Goal: Transaction & Acquisition: Purchase product/service

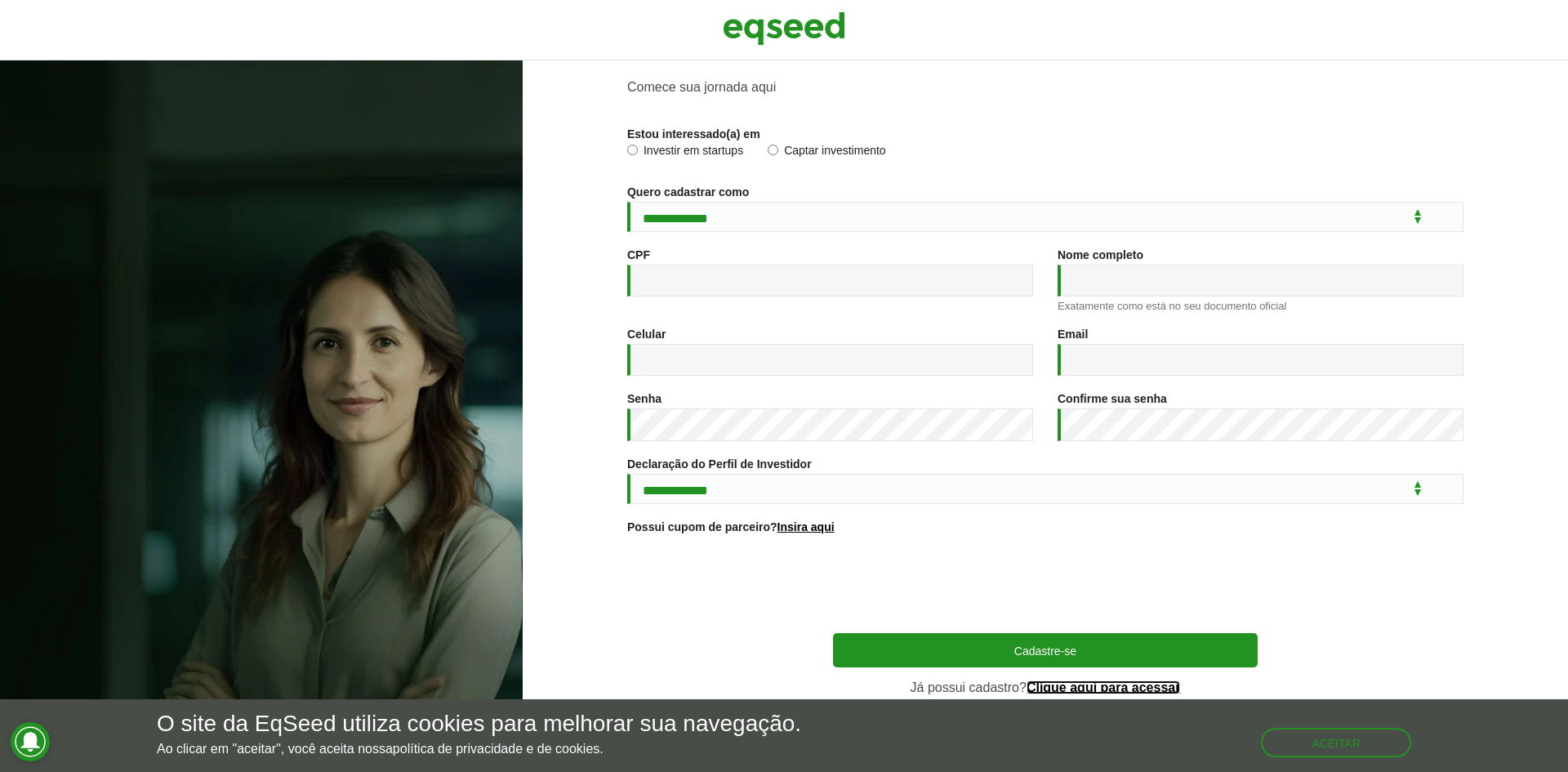
click at [1067, 681] on link "Clique aqui para acessar" at bounding box center [1103, 688] width 155 height 13
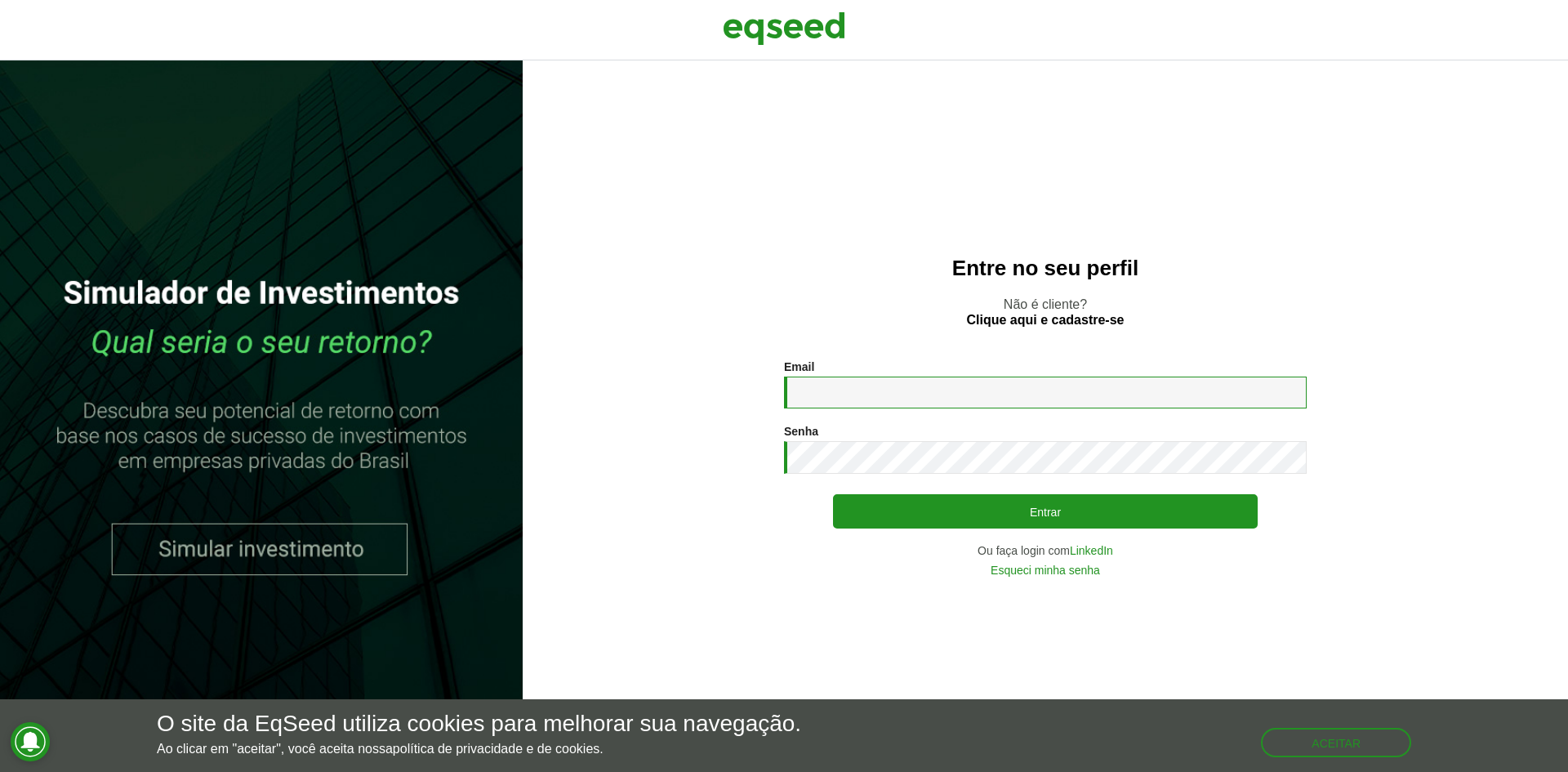
type input "**********"
click at [1031, 545] on div "Ou faça login com LinkedIn" at bounding box center [1045, 550] width 522 height 12
click at [1032, 531] on div "**********" at bounding box center [1045, 468] width 522 height 216
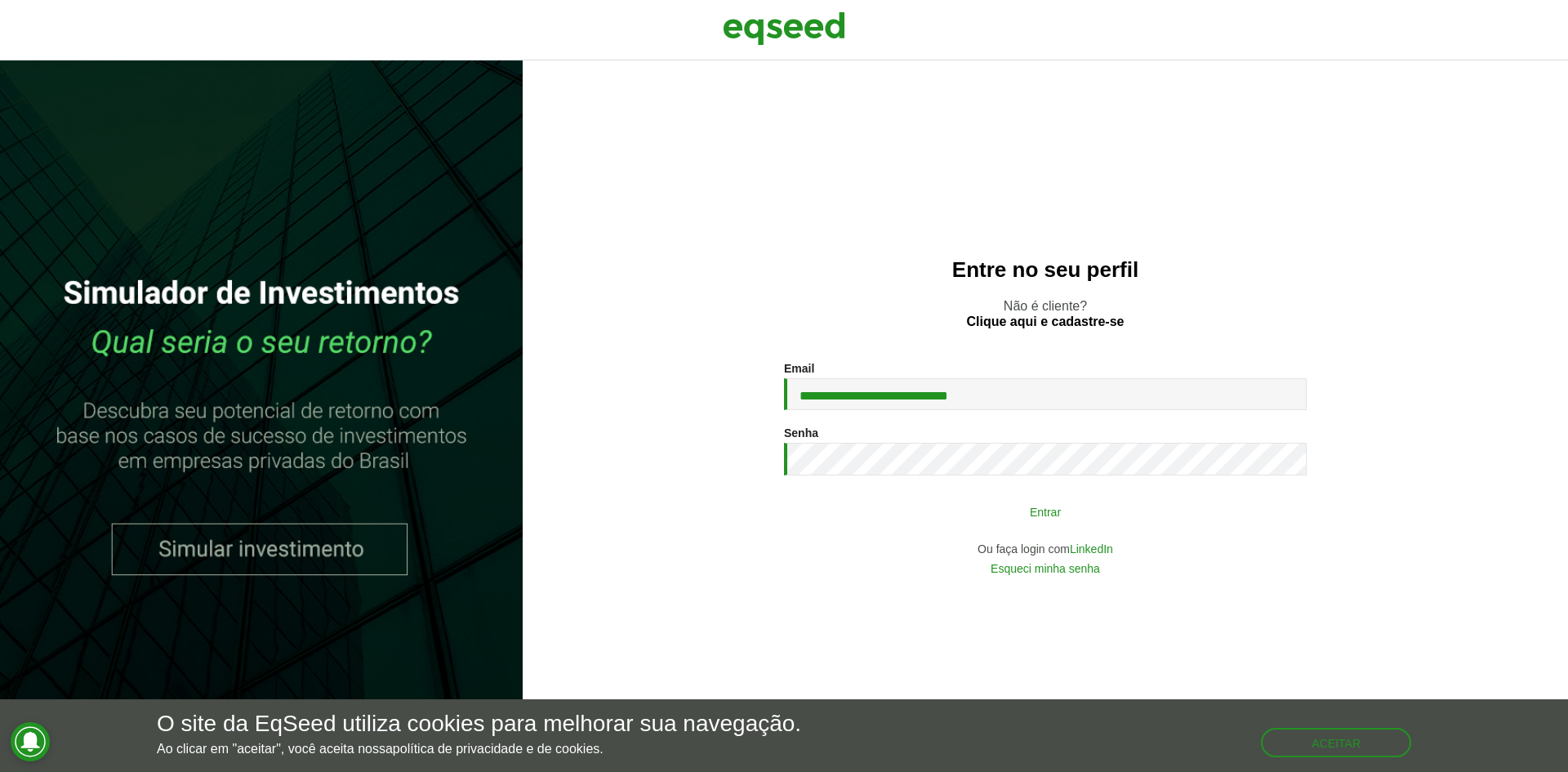
click at [1032, 512] on button "Entrar" at bounding box center [1046, 512] width 425 height 31
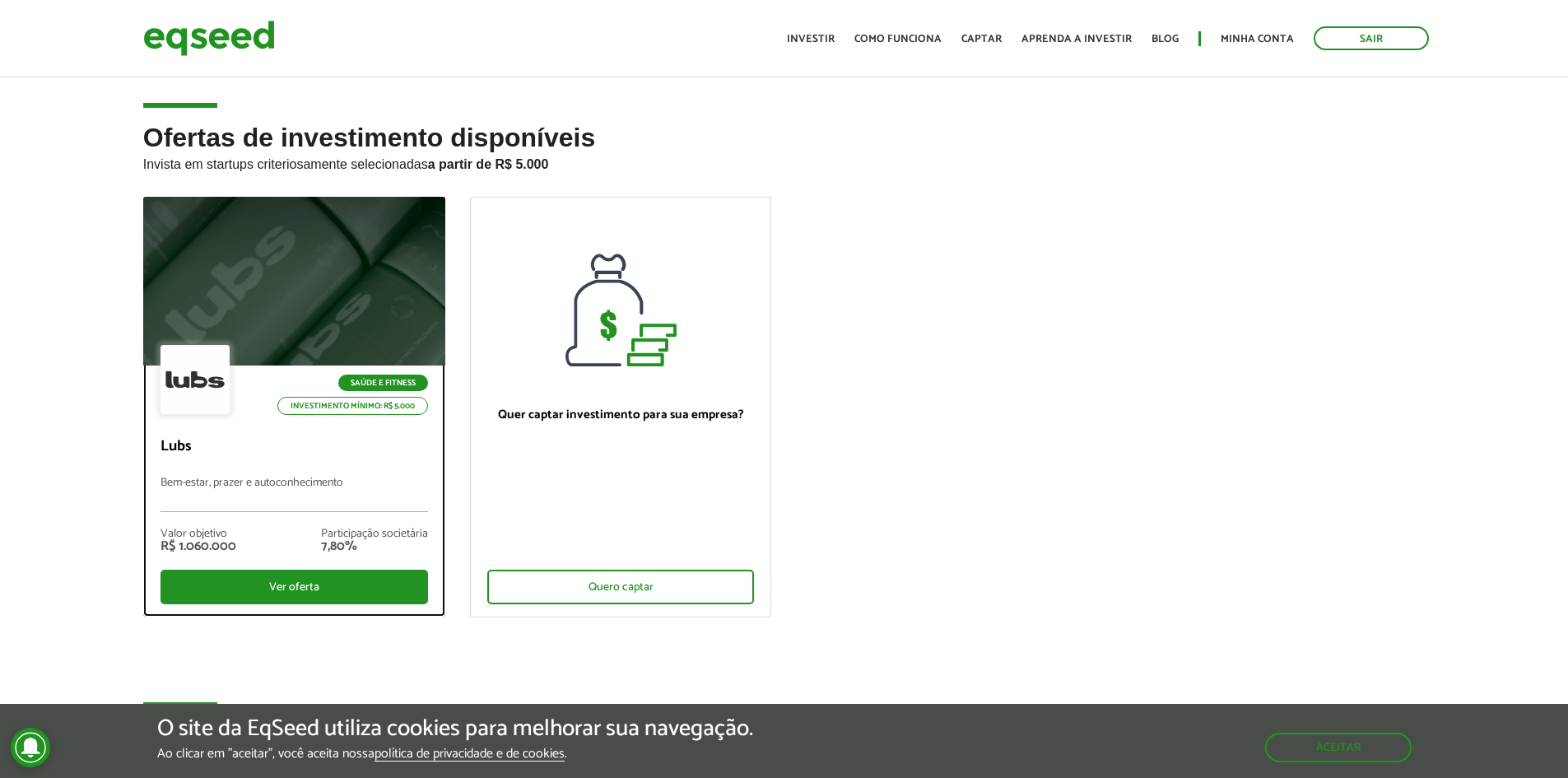
click at [330, 433] on div "Saúde e Fitness Investimento mínimo: R$ 5.000 Lubs Bem-estar, prazer e autoconh…" at bounding box center [294, 491] width 301 height 250
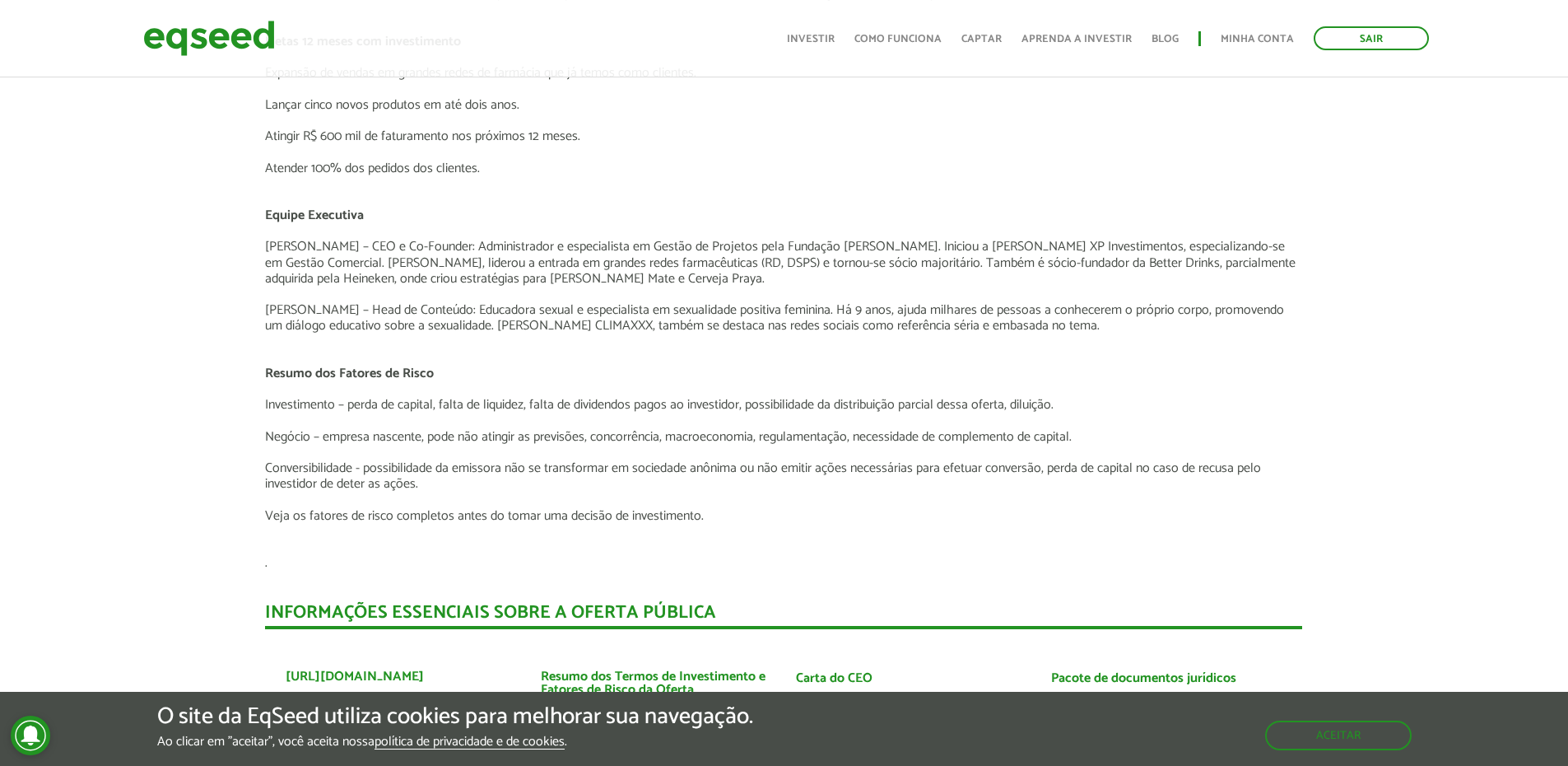
scroll to position [3480, 0]
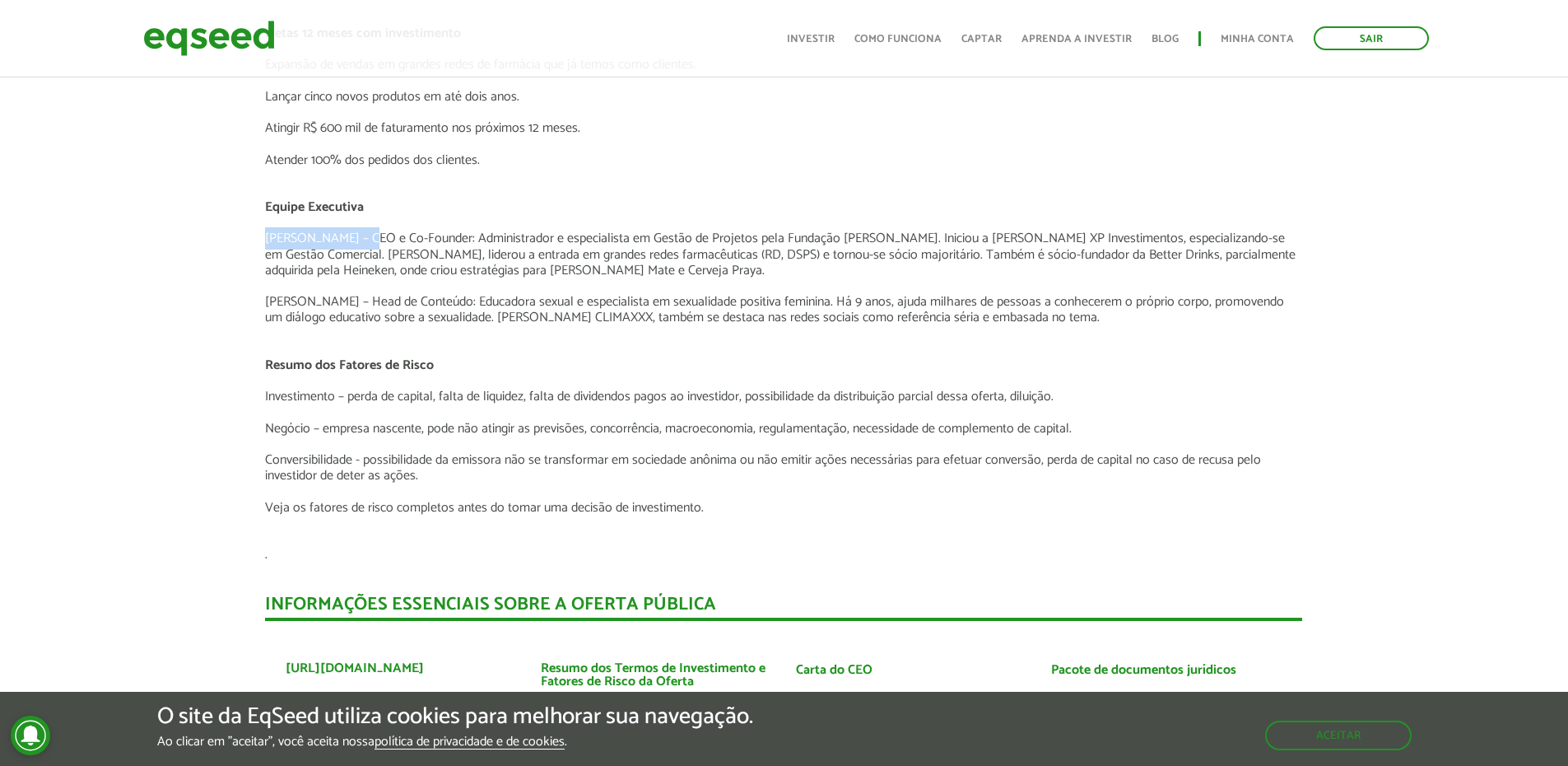
drag, startPoint x: 282, startPoint y: 224, endPoint x: 363, endPoint y: 228, distance: 81.1
click at [363, 231] on p "Gentil Nascimento – CEO e Co-Founder: Administrador e especialista em Gestão de…" at bounding box center [783, 254] width 1037 height 48
copy p "Gentil Nascimento"
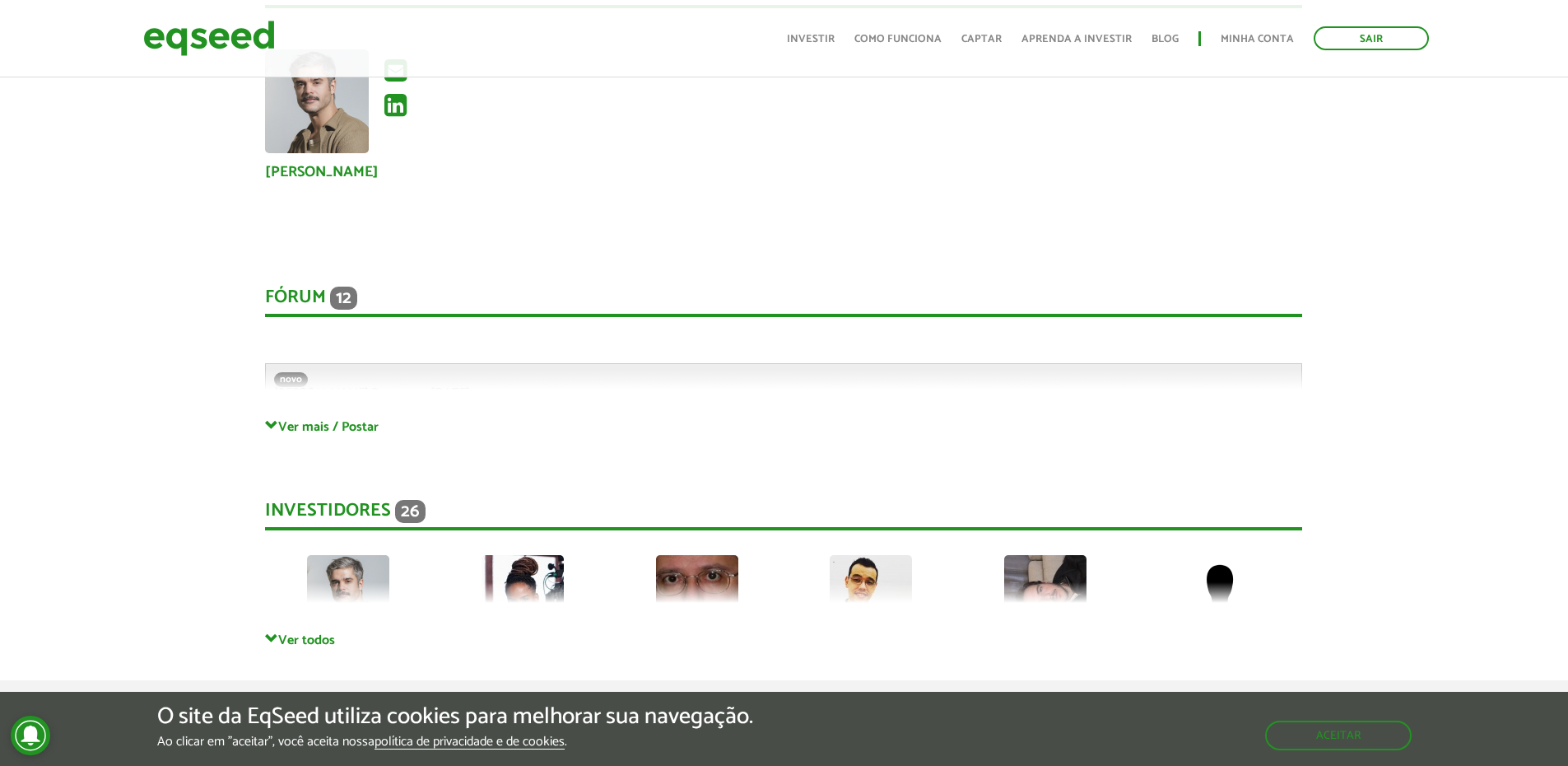
scroll to position [4633, 0]
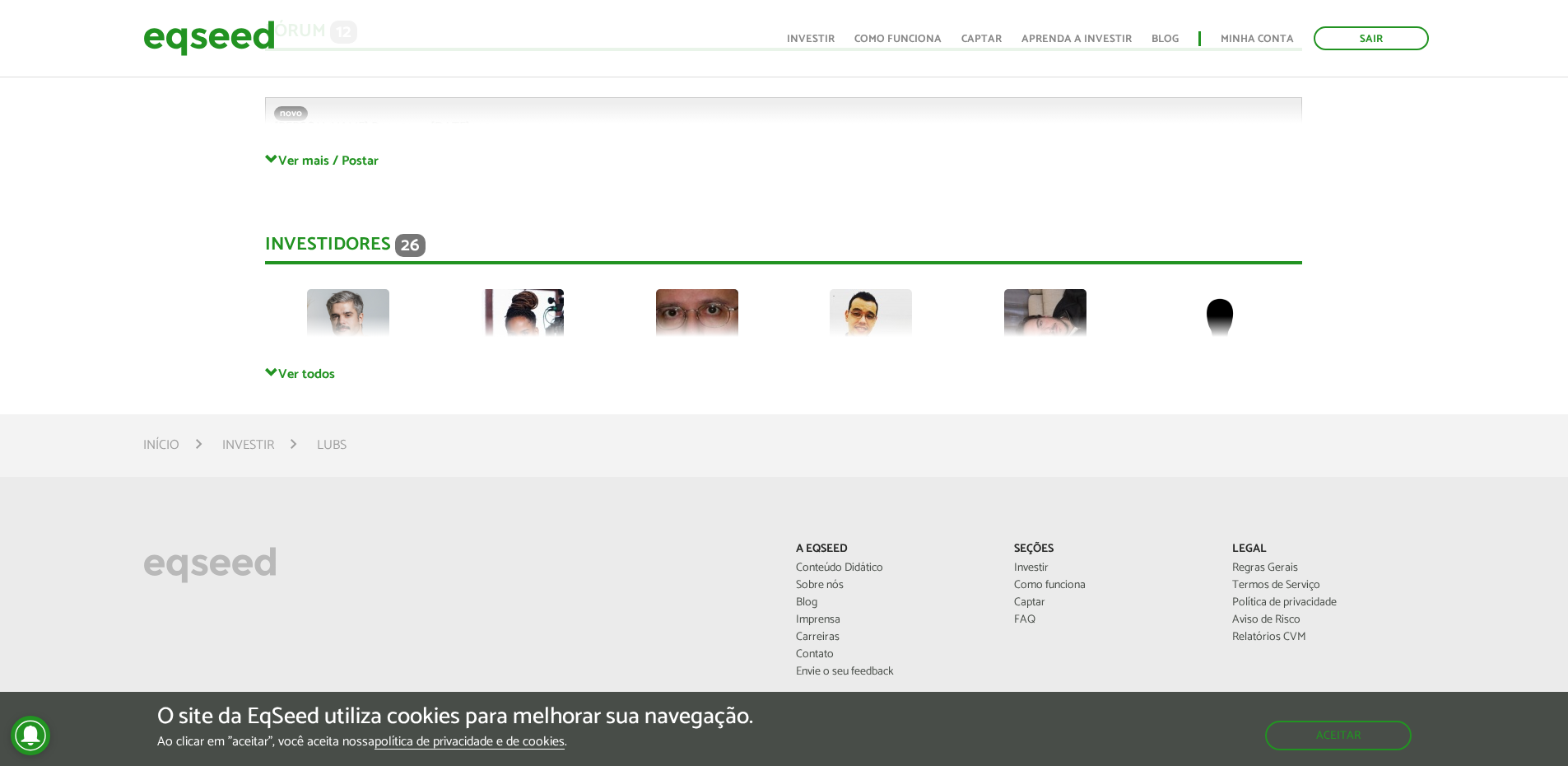
click at [277, 136] on div "Fórum 12 Comentários novo Gabriel.Poyart em 03/10/2025 - 11:07 Bem-vindo(a) ao …" at bounding box center [783, 70] width 1037 height 165
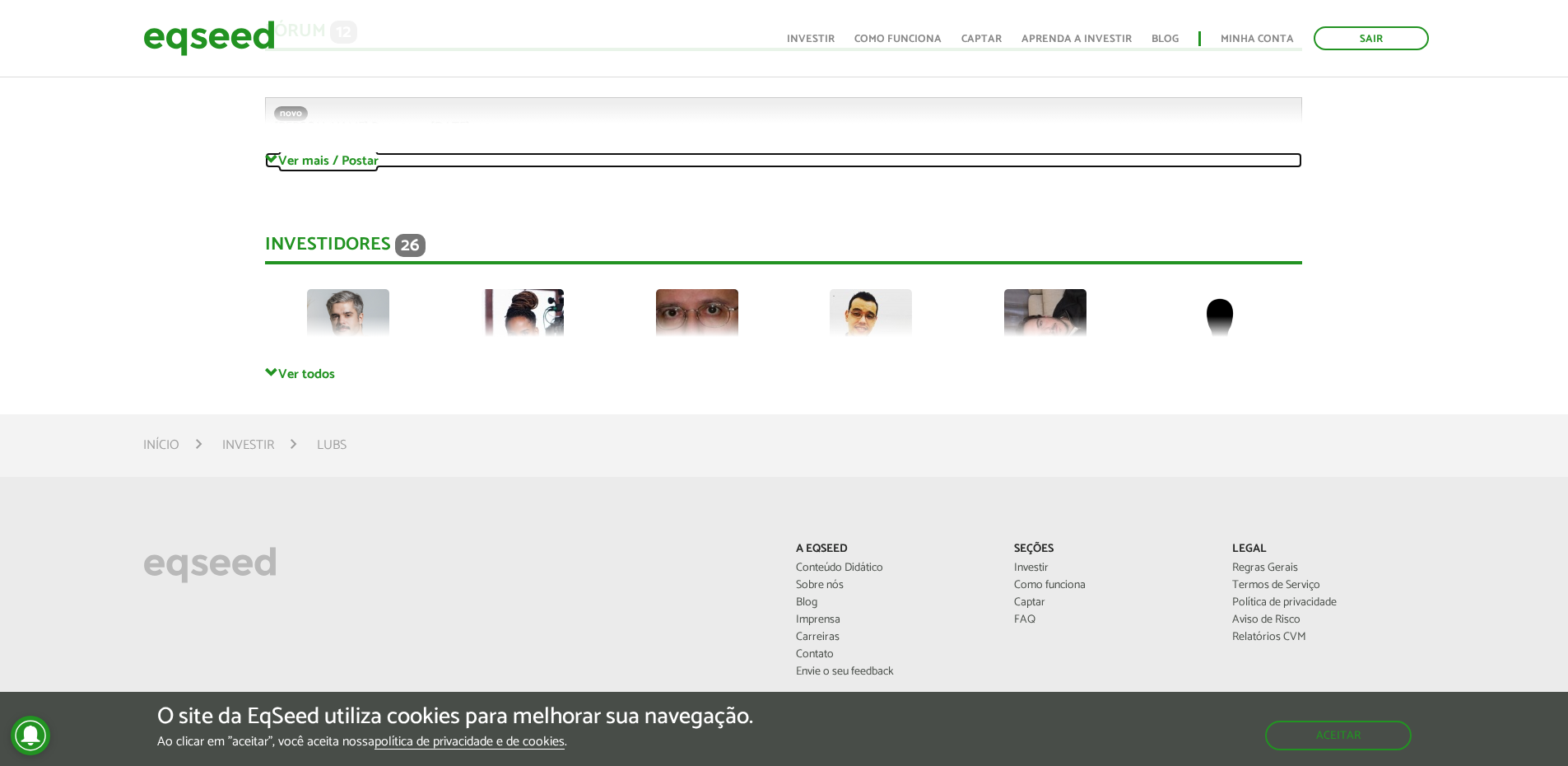
click at [273, 153] on span at bounding box center [272, 160] width 13 height 13
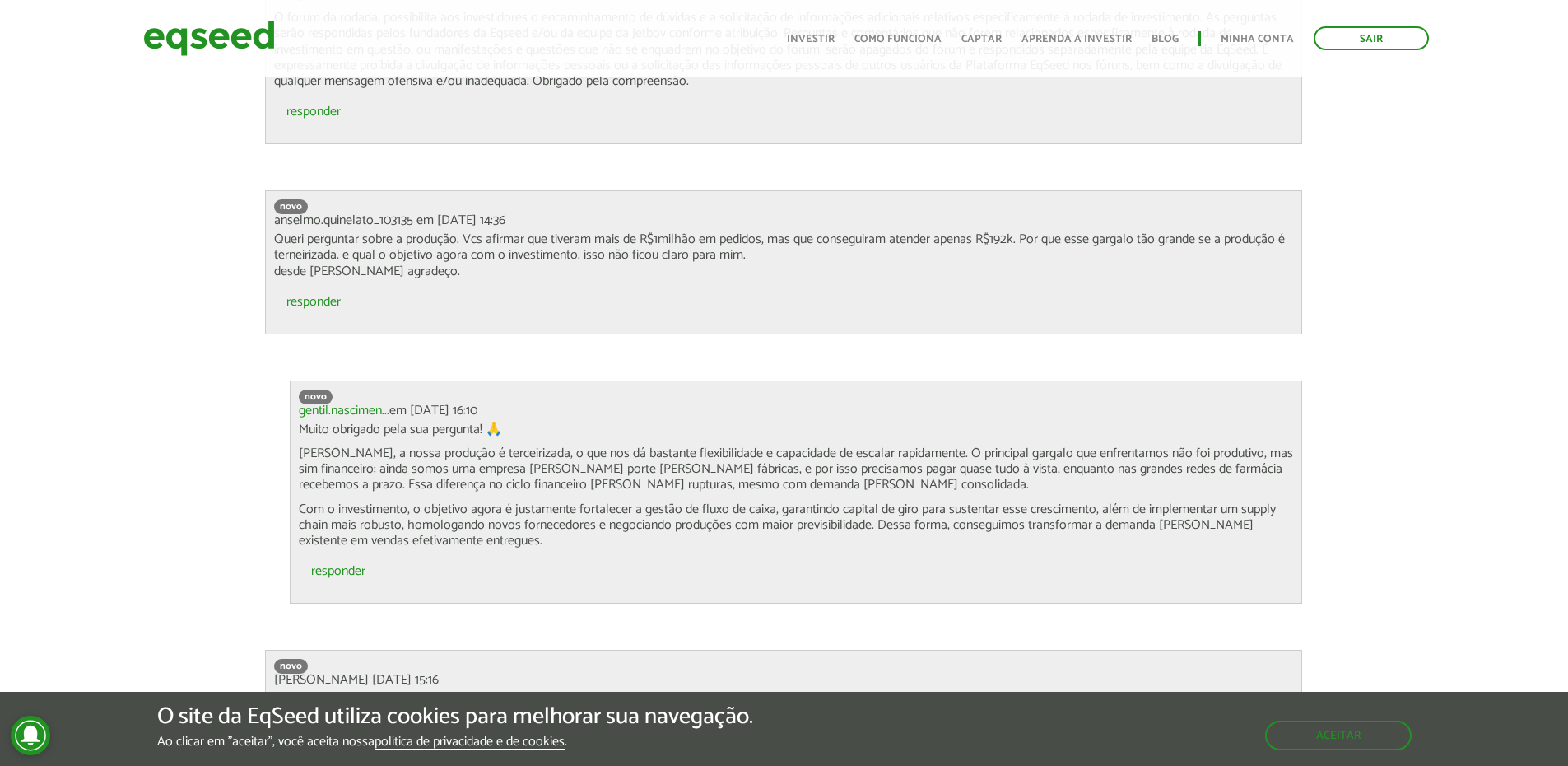
scroll to position [4962, 0]
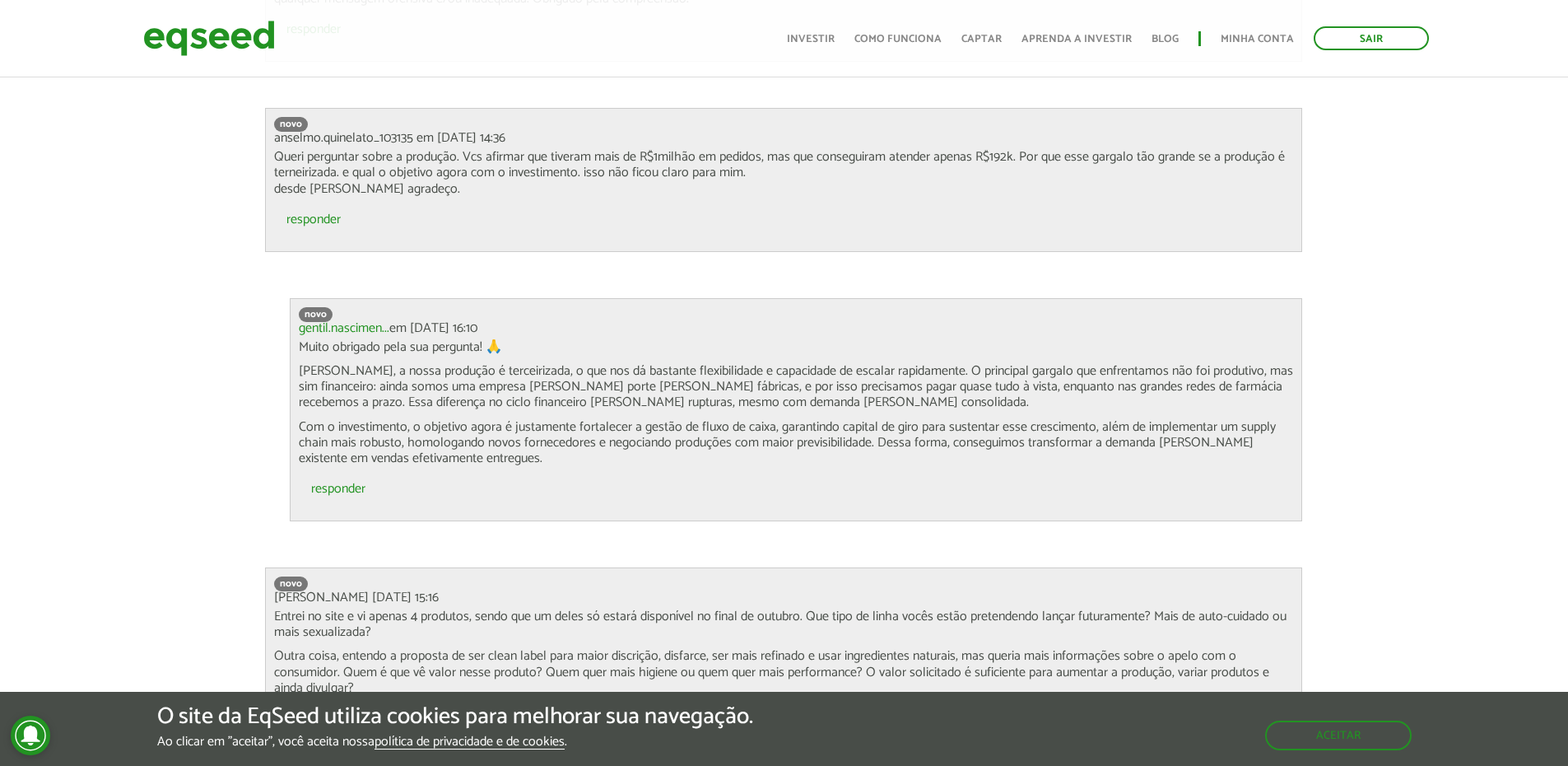
drag, startPoint x: 413, startPoint y: 382, endPoint x: 595, endPoint y: 379, distance: 182.0
click at [422, 382] on p "De fato, a nossa produção é terceirizada, o que nos dá bastante flexibilidade e…" at bounding box center [796, 387] width 994 height 48
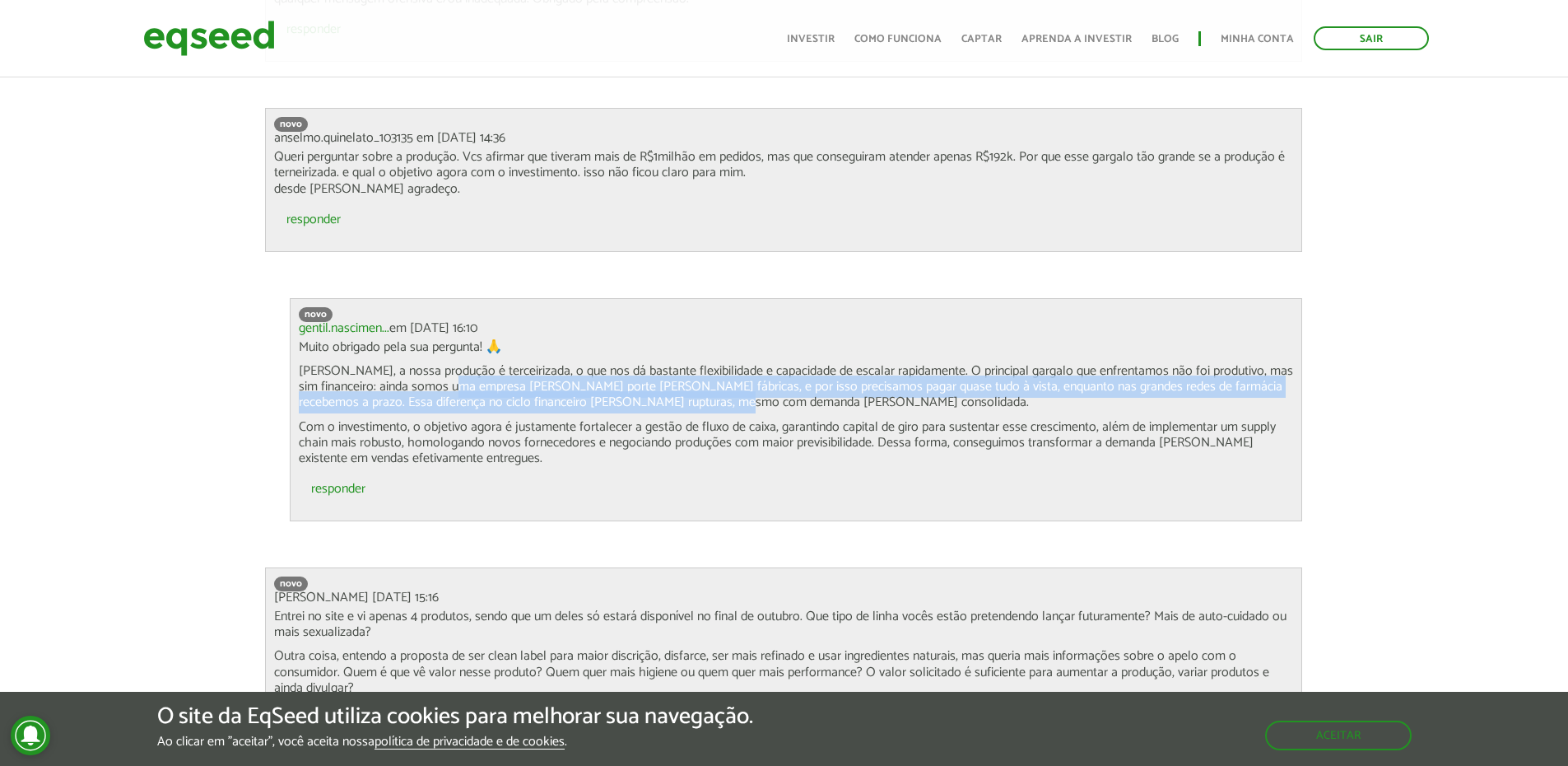
drag, startPoint x: 595, startPoint y: 379, endPoint x: 757, endPoint y: 391, distance: 162.4
click at [757, 391] on p "De fato, a nossa produção é terceirizada, o que nos dá bastante flexibilidade e…" at bounding box center [796, 387] width 994 height 48
click at [757, 391] on p "De fato, a nossa produção é terceirizada, o que nos dá bastante flexibilidade e…" at bounding box center [796, 387] width 994 height 48
click at [740, 388] on p "De fato, a nossa produção é terceirizada, o que nos dá bastante flexibilidade e…" at bounding box center [796, 387] width 994 height 48
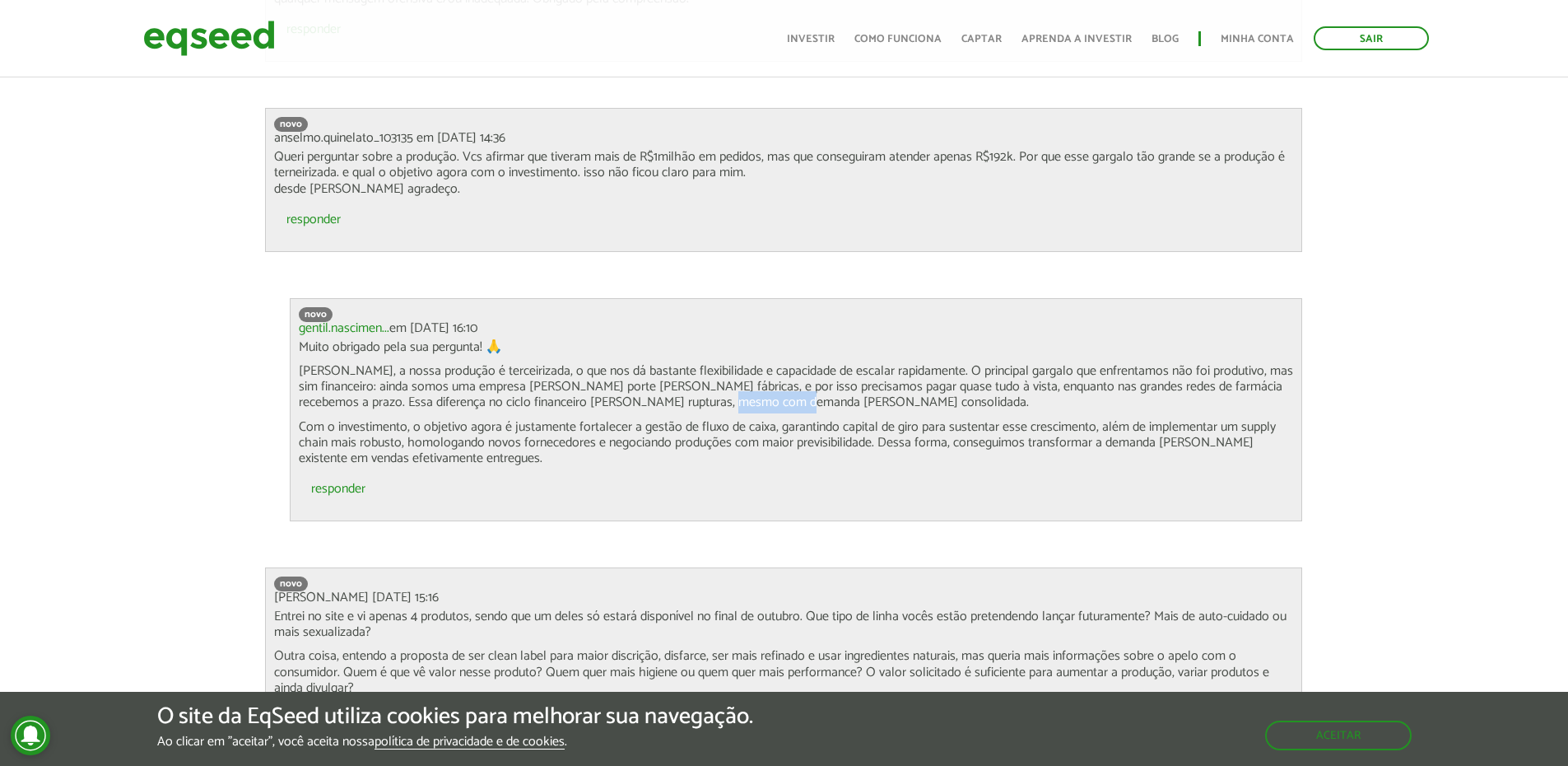
click at [740, 388] on p "De fato, a nossa produção é terceirizada, o que nos dá bastante flexibilidade e…" at bounding box center [796, 387] width 994 height 48
click at [447, 423] on p "Com o investimento, o objetivo agora é justamente fortalecer a gestão de fluxo …" at bounding box center [796, 443] width 994 height 48
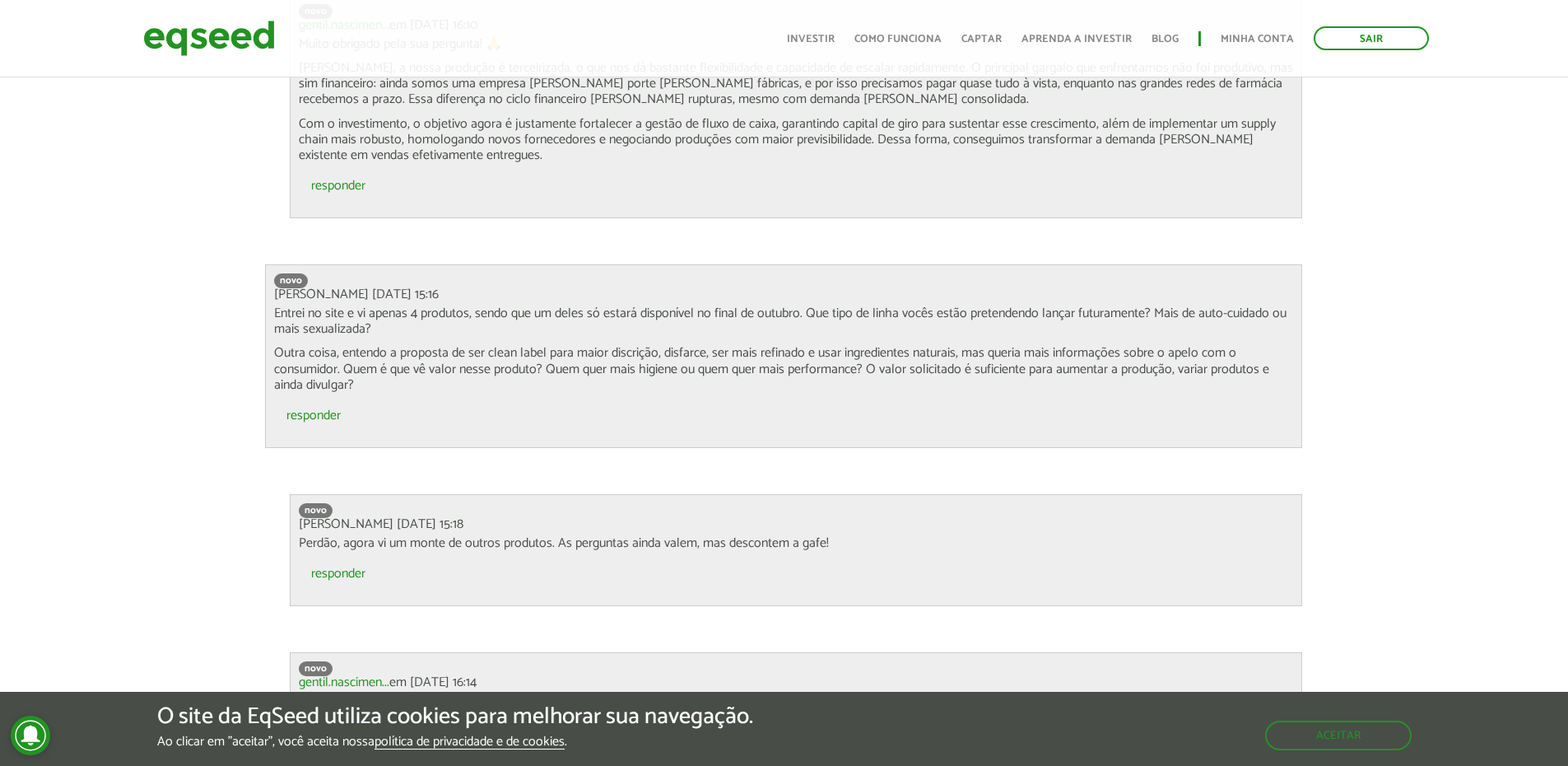
scroll to position [5291, 0]
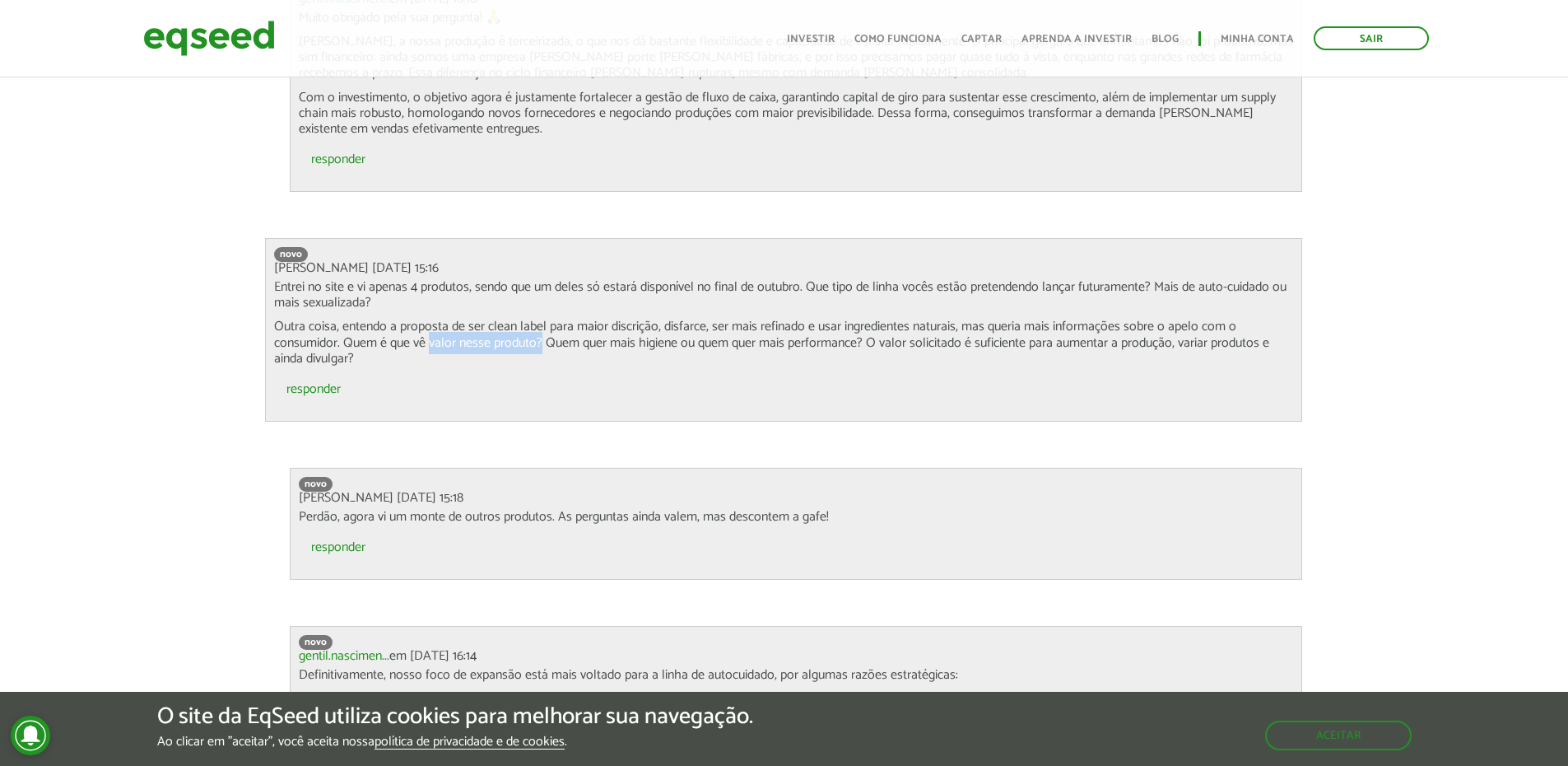
drag, startPoint x: 447, startPoint y: 327, endPoint x: 542, endPoint y: 323, distance: 95.1
click at [542, 323] on p "Outra coisa, entendo a proposta de ser clean label para maior discrição, disfar…" at bounding box center [783, 342] width 1019 height 48
drag, startPoint x: 611, startPoint y: 324, endPoint x: 805, endPoint y: 325, distance: 194.0
click at [805, 325] on p "Outra coisa, entendo a proposta de ser clean label para maior discrição, disfar…" at bounding box center [783, 342] width 1019 height 48
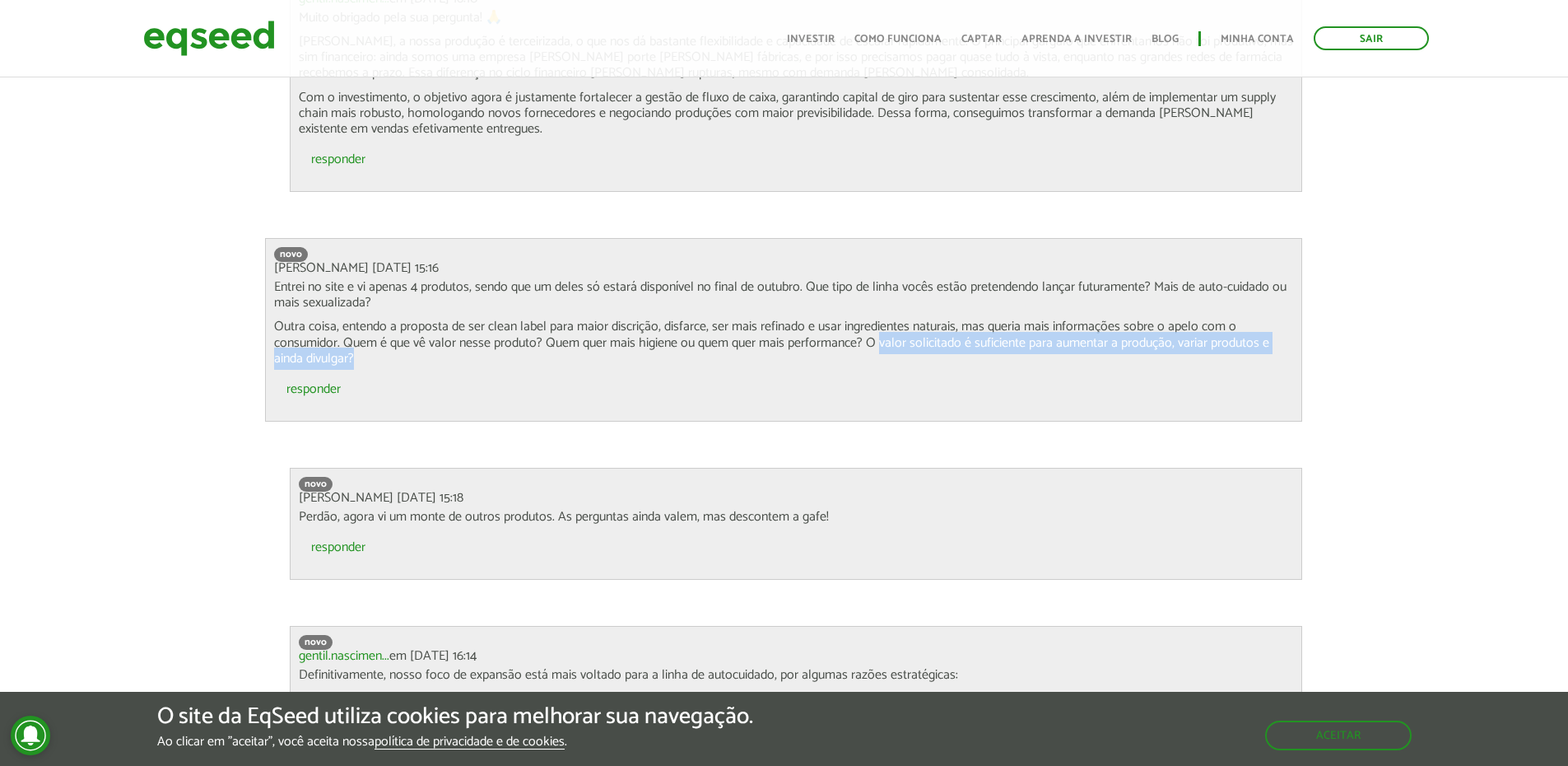
drag, startPoint x: 881, startPoint y: 330, endPoint x: 1056, endPoint y: 339, distance: 175.2
click at [1056, 339] on p "Outra coisa, entendo a proposta de ser clean label para maior discrição, disfar…" at bounding box center [783, 342] width 1019 height 48
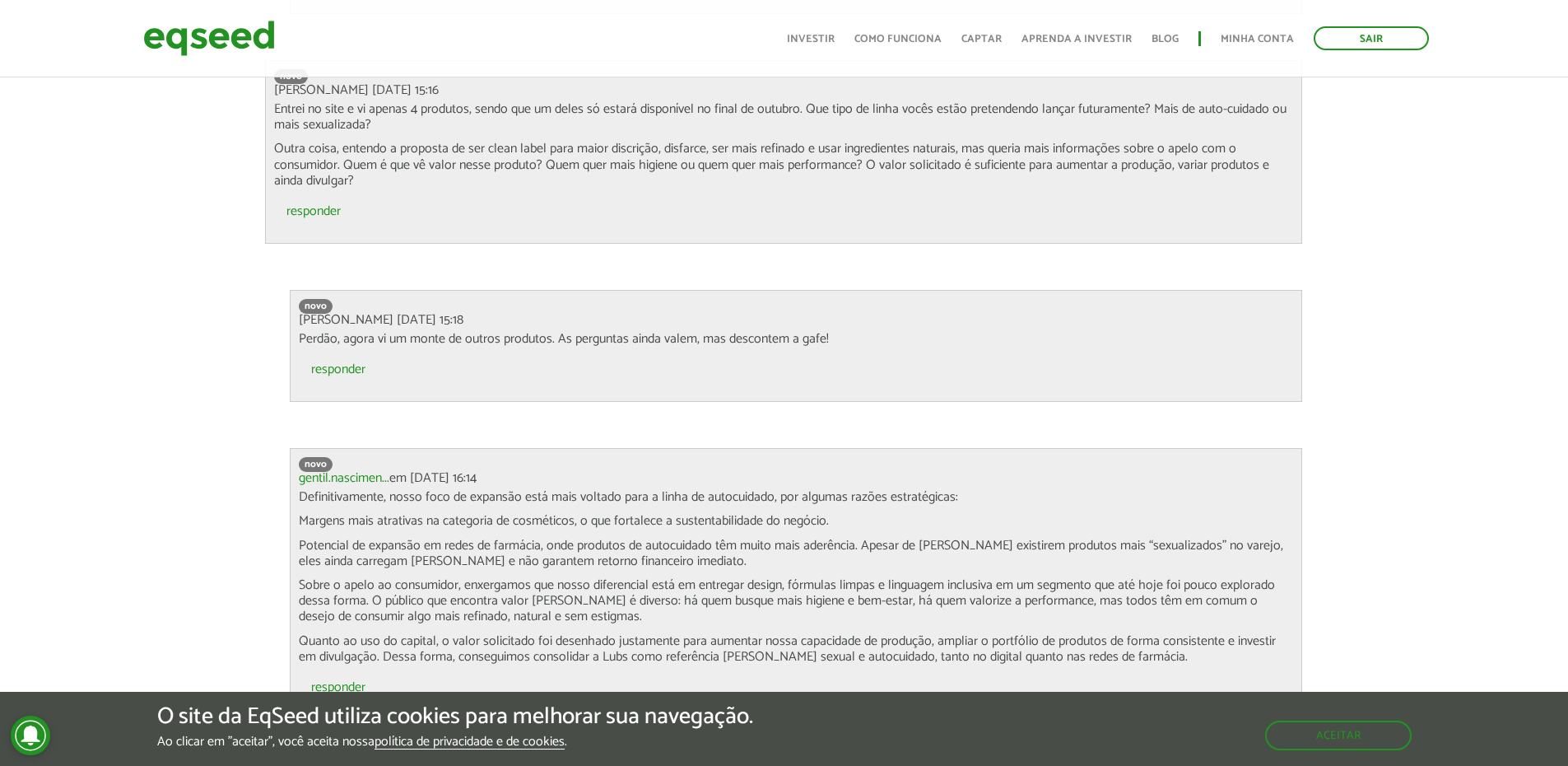
scroll to position [5620, 0]
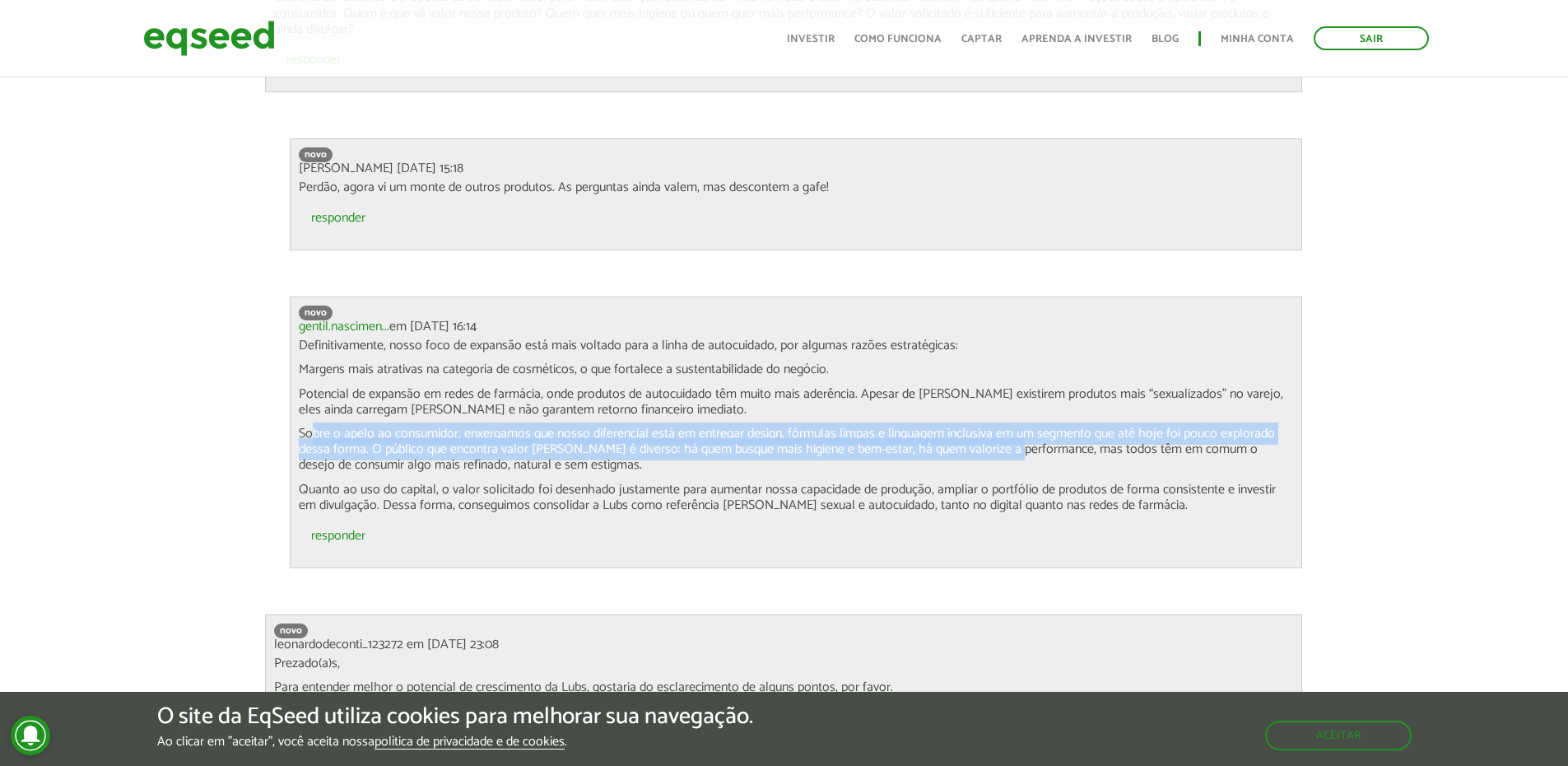
drag, startPoint x: 312, startPoint y: 421, endPoint x: 1009, endPoint y: 438, distance: 697.2
click at [1009, 438] on p "Sobre o apelo ao consumidor, enxergamos que nosso diferencial está em entregar …" at bounding box center [796, 449] width 994 height 48
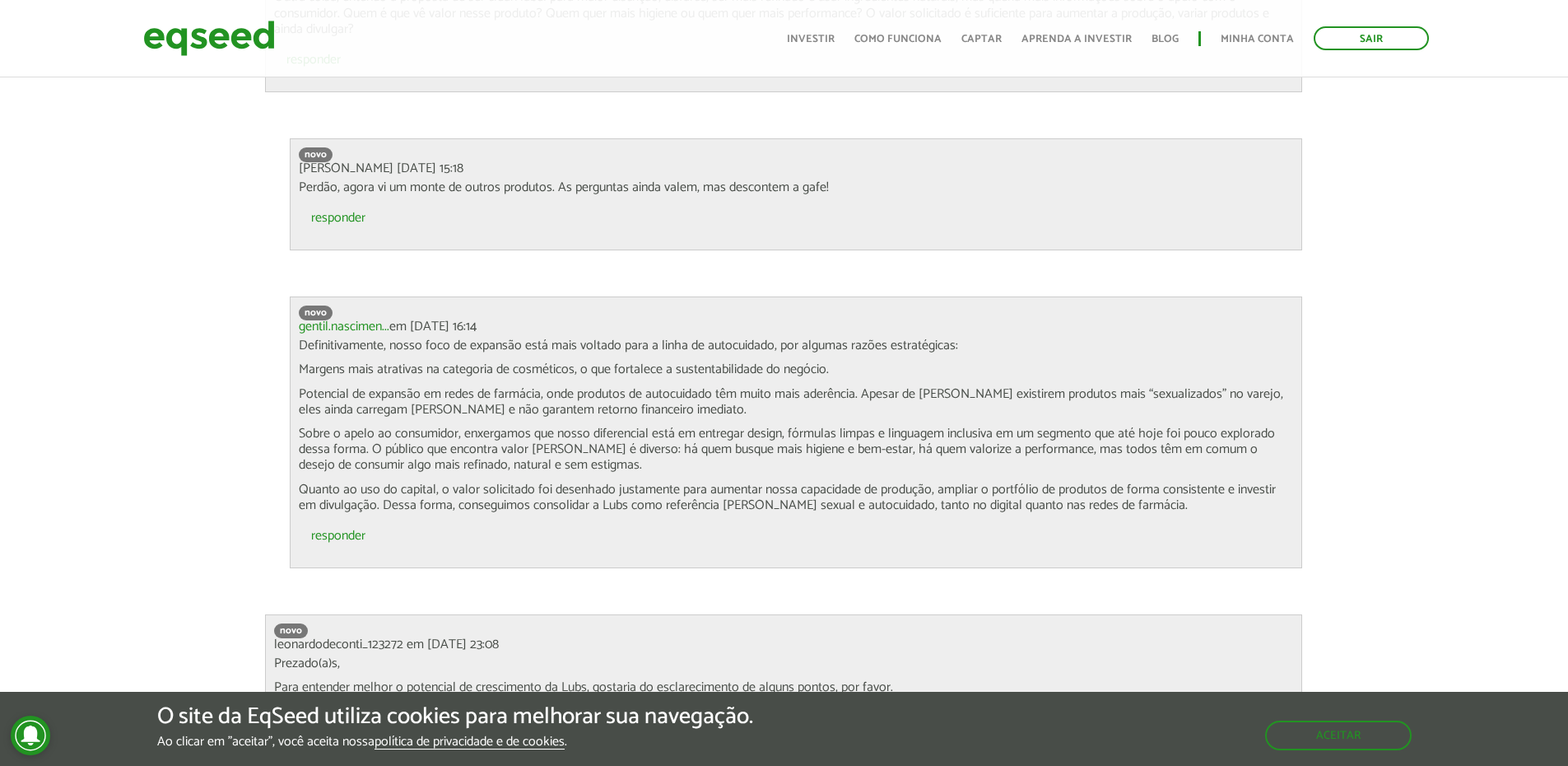
drag, startPoint x: 527, startPoint y: 434, endPoint x: 653, endPoint y: 446, distance: 126.6
click at [537, 435] on p "Sobre o apelo ao consumidor, enxergamos que nosso diferencial está em entregar …" at bounding box center [796, 449] width 994 height 48
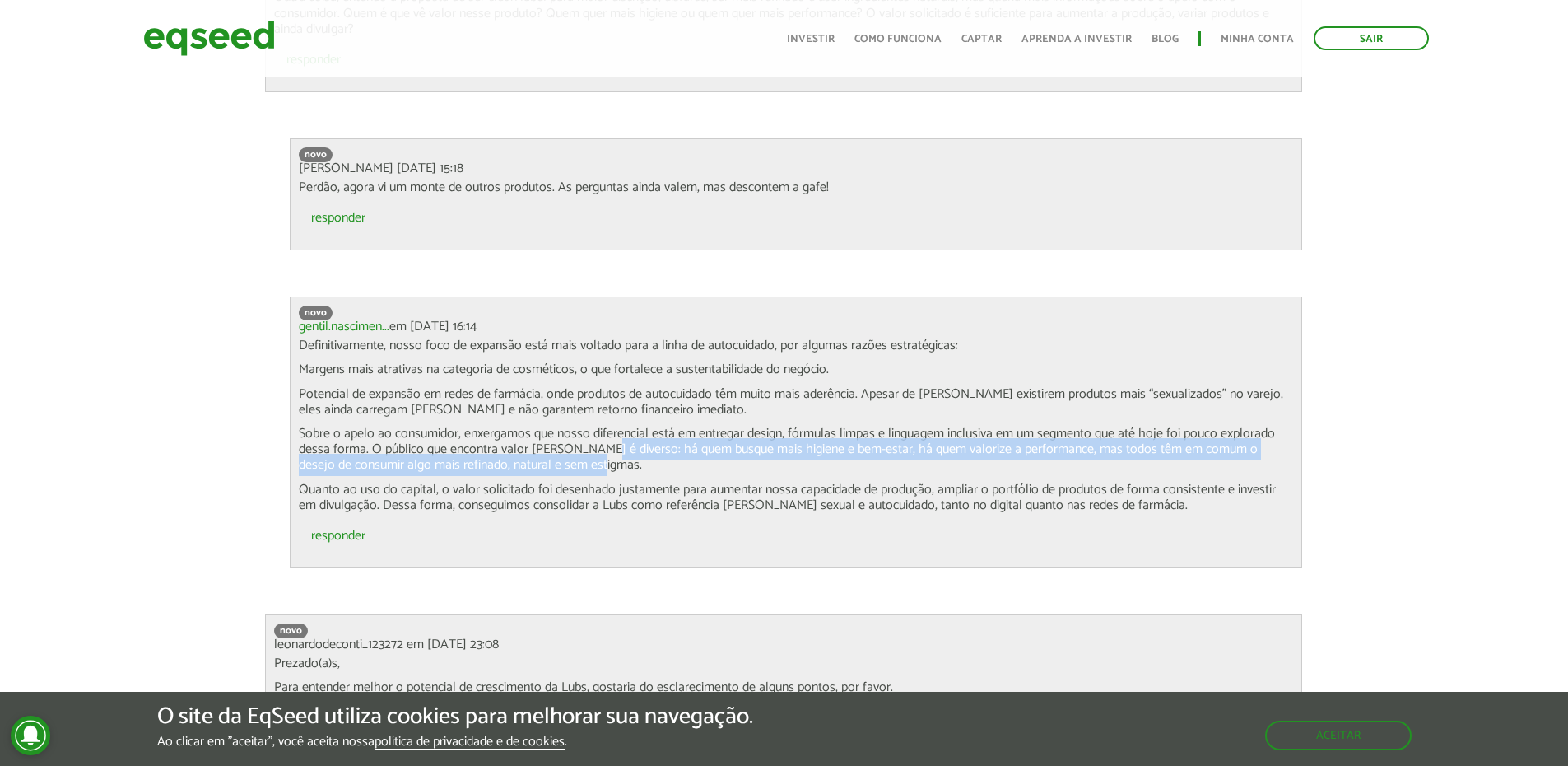
click at [657, 447] on p "Sobre o apelo ao consumidor, enxergamos que nosso diferencial está em entregar …" at bounding box center [796, 449] width 994 height 48
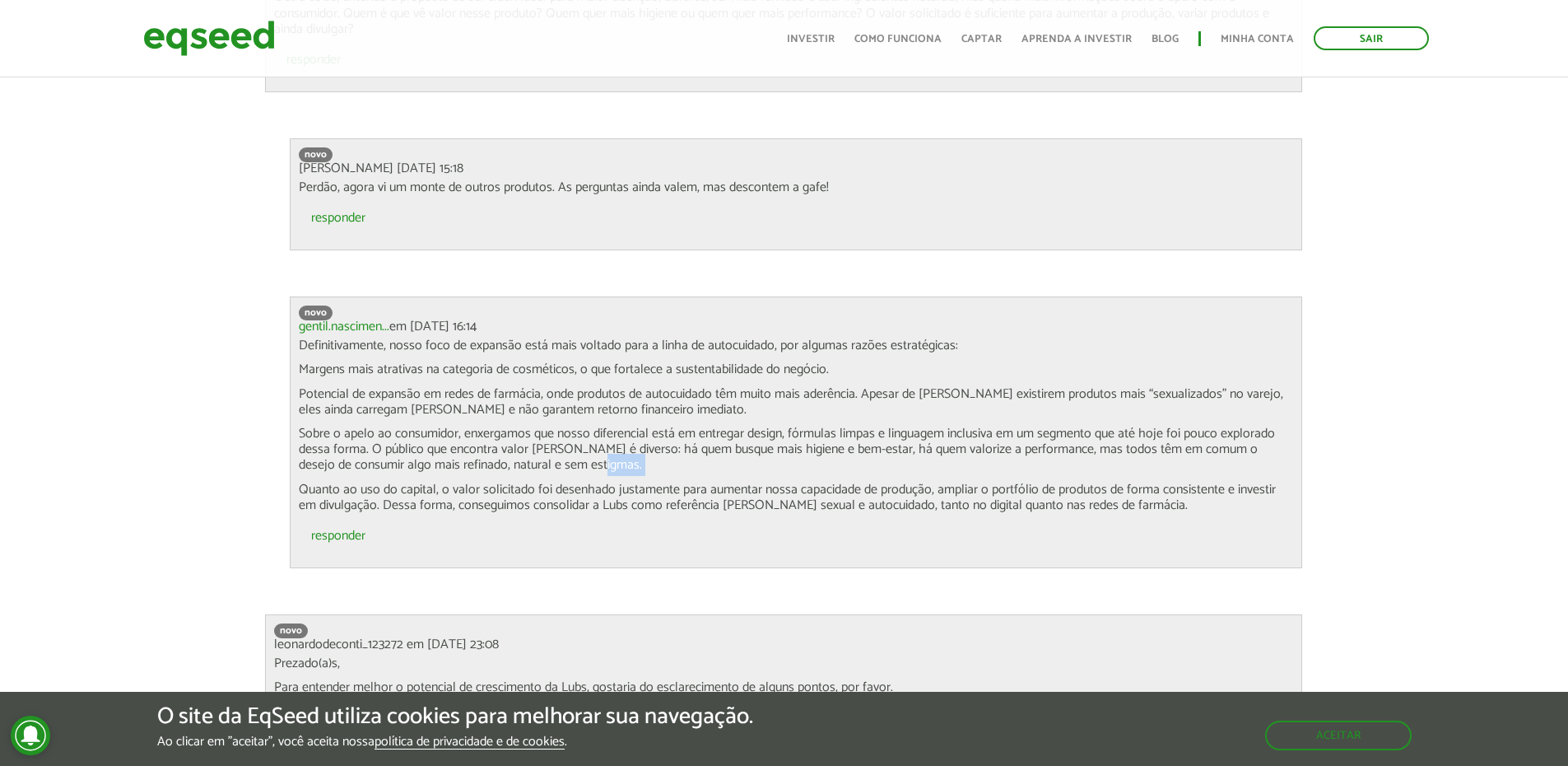
click at [657, 447] on p "Sobre o apelo ao consumidor, enxergamos que nosso diferencial está em entregar …" at bounding box center [796, 449] width 994 height 48
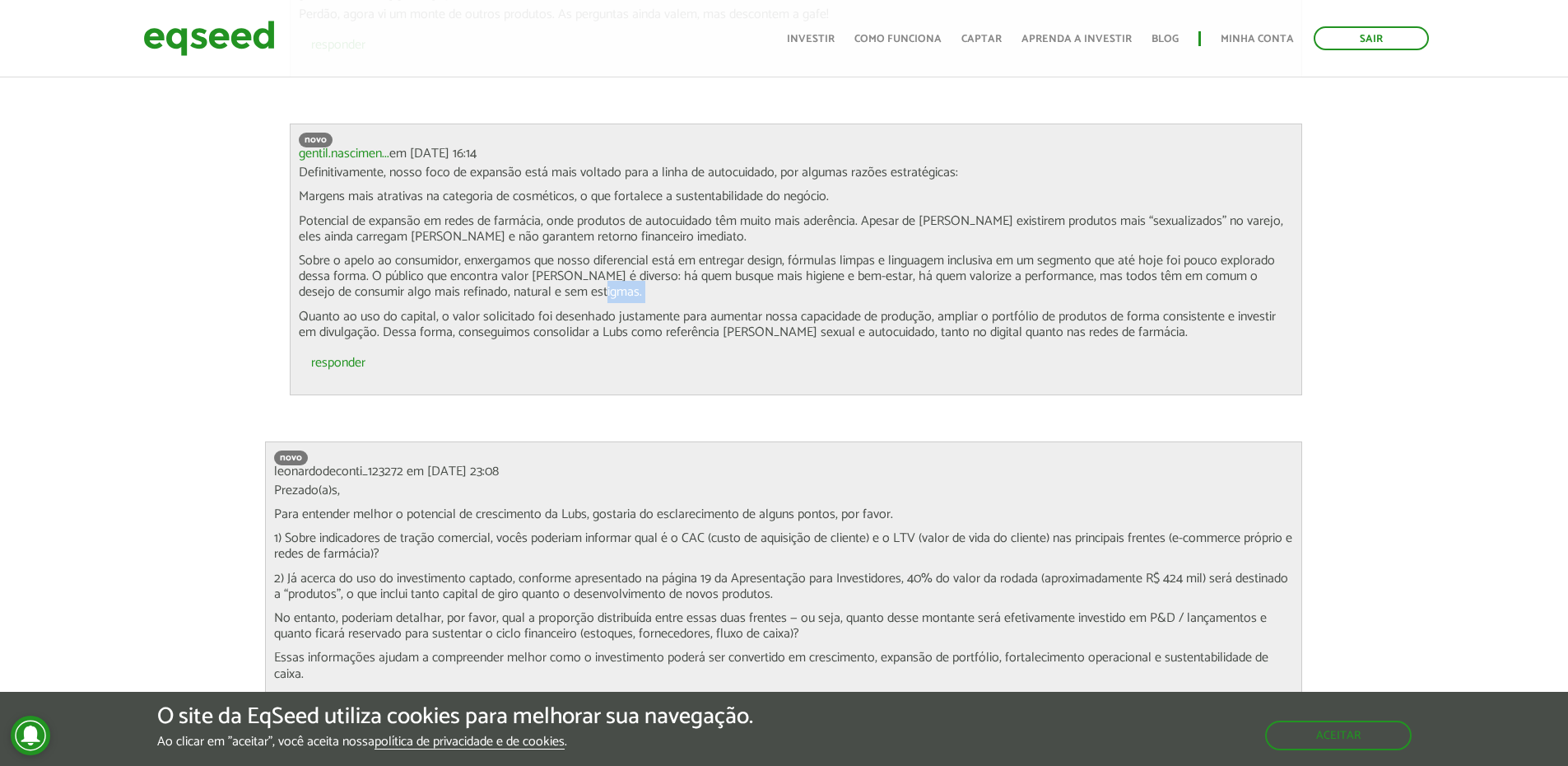
scroll to position [5950, 0]
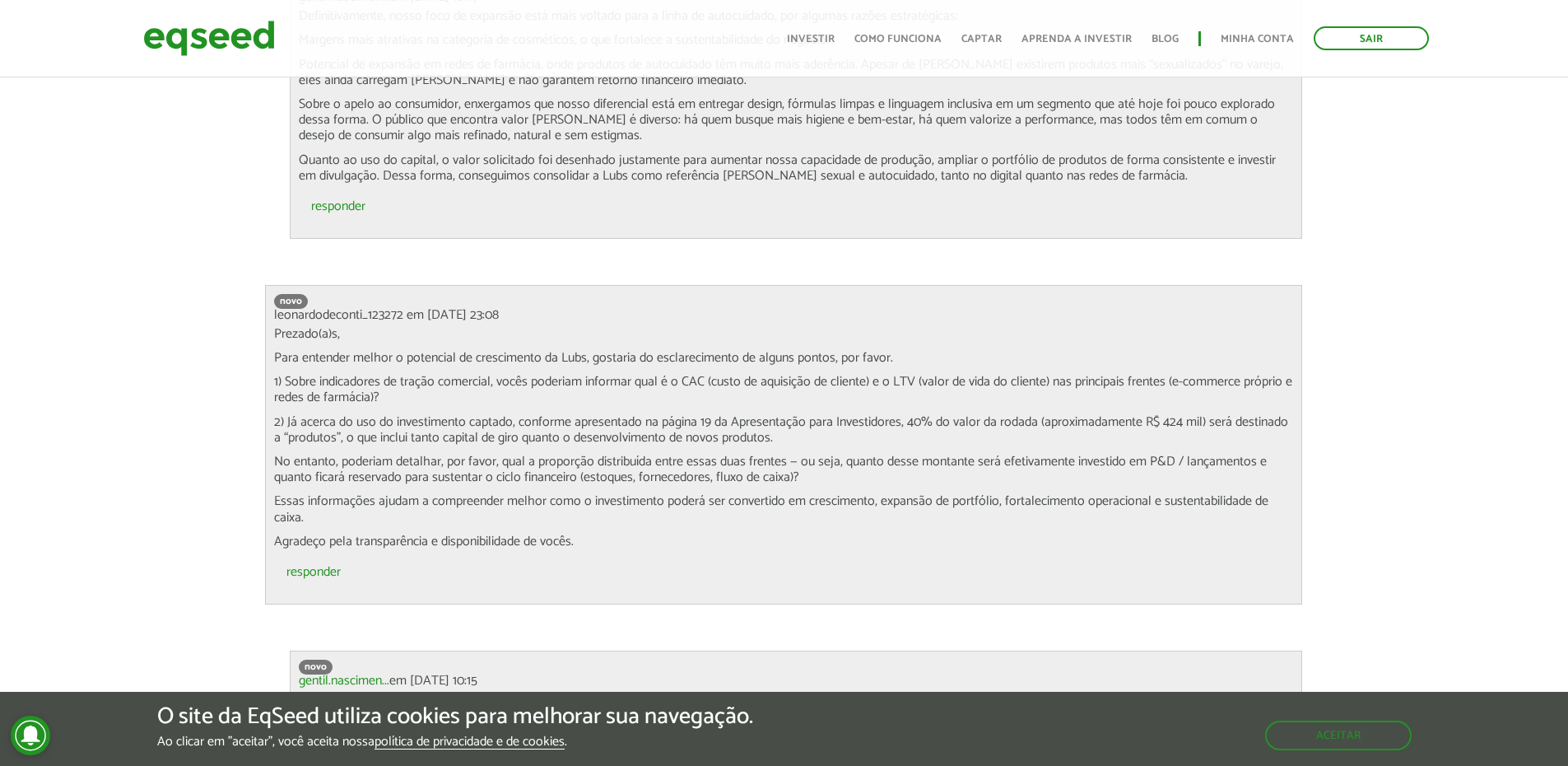
click at [395, 304] on span "leonardodeconti_123272 em 07/10/2025 - 23:08" at bounding box center [387, 315] width 225 height 23
click at [499, 307] on span "leonardodeconti_123272 em 07/10/2025 - 23:08" at bounding box center [387, 315] width 225 height 23
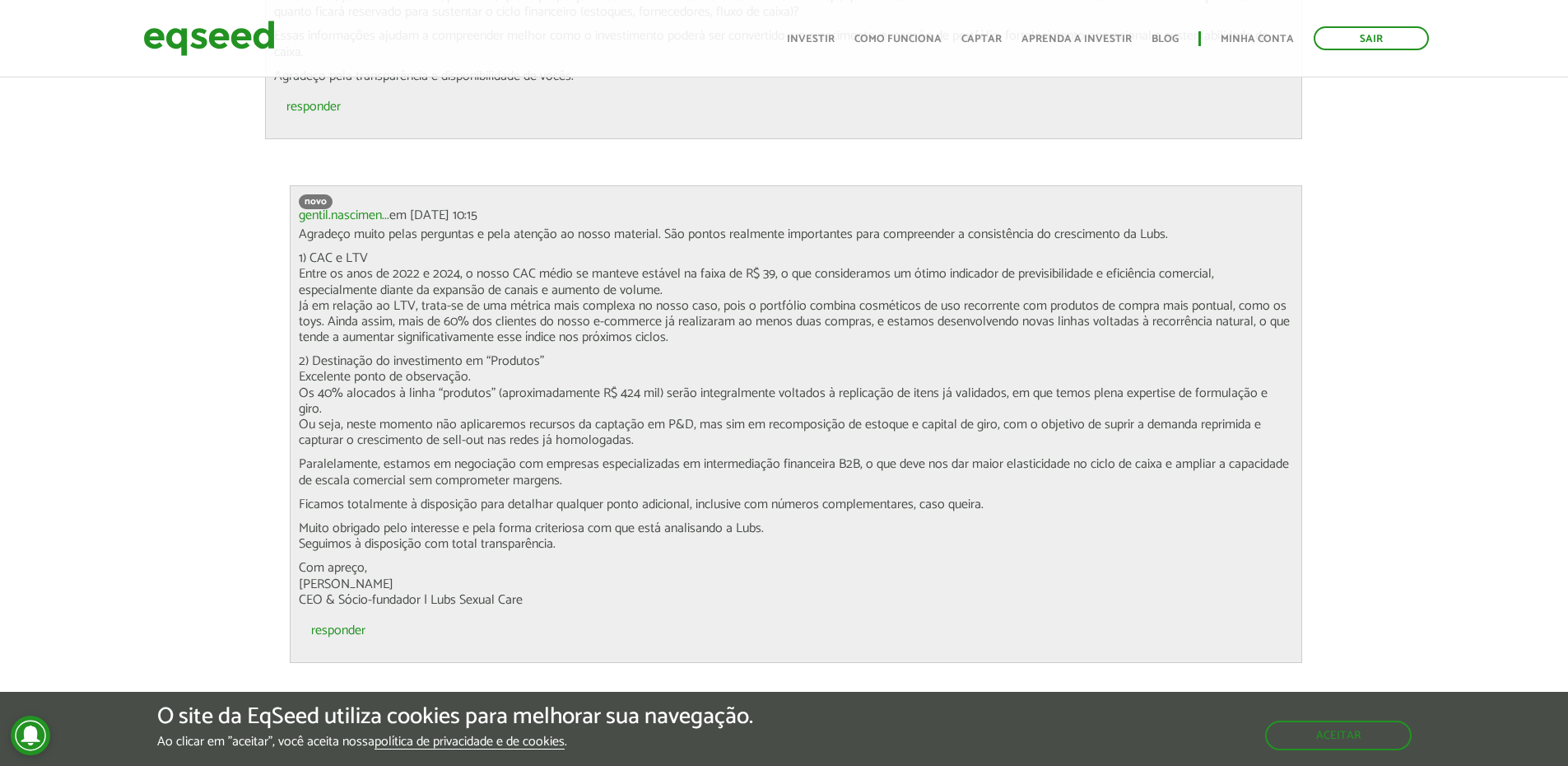
scroll to position [6526, 0]
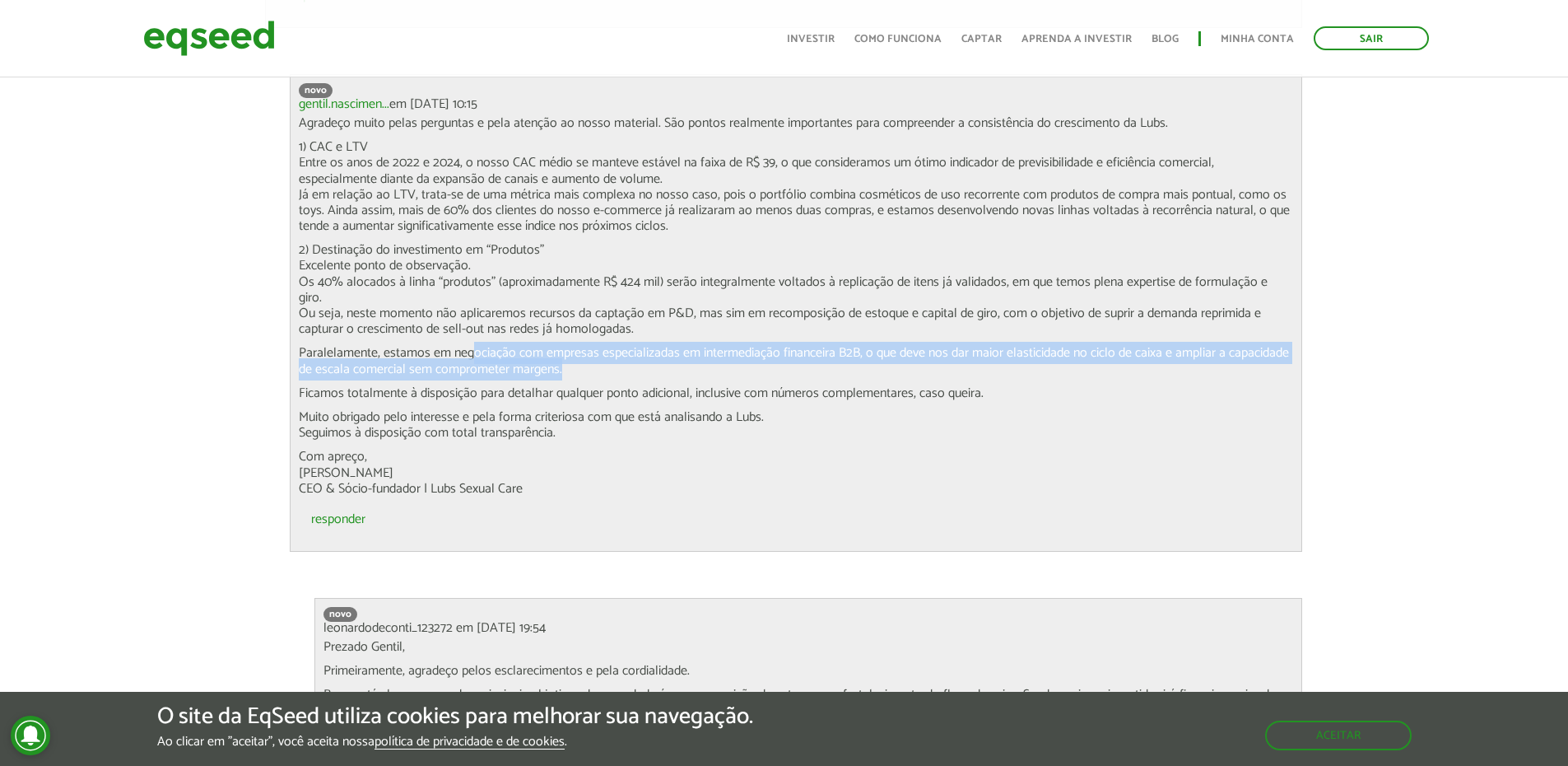
drag, startPoint x: 473, startPoint y: 321, endPoint x: 597, endPoint y: 335, distance: 124.8
click at [597, 345] on p "Paralelamente, estamos em negociação com empresas especializadas em intermediaç…" at bounding box center [796, 361] width 994 height 32
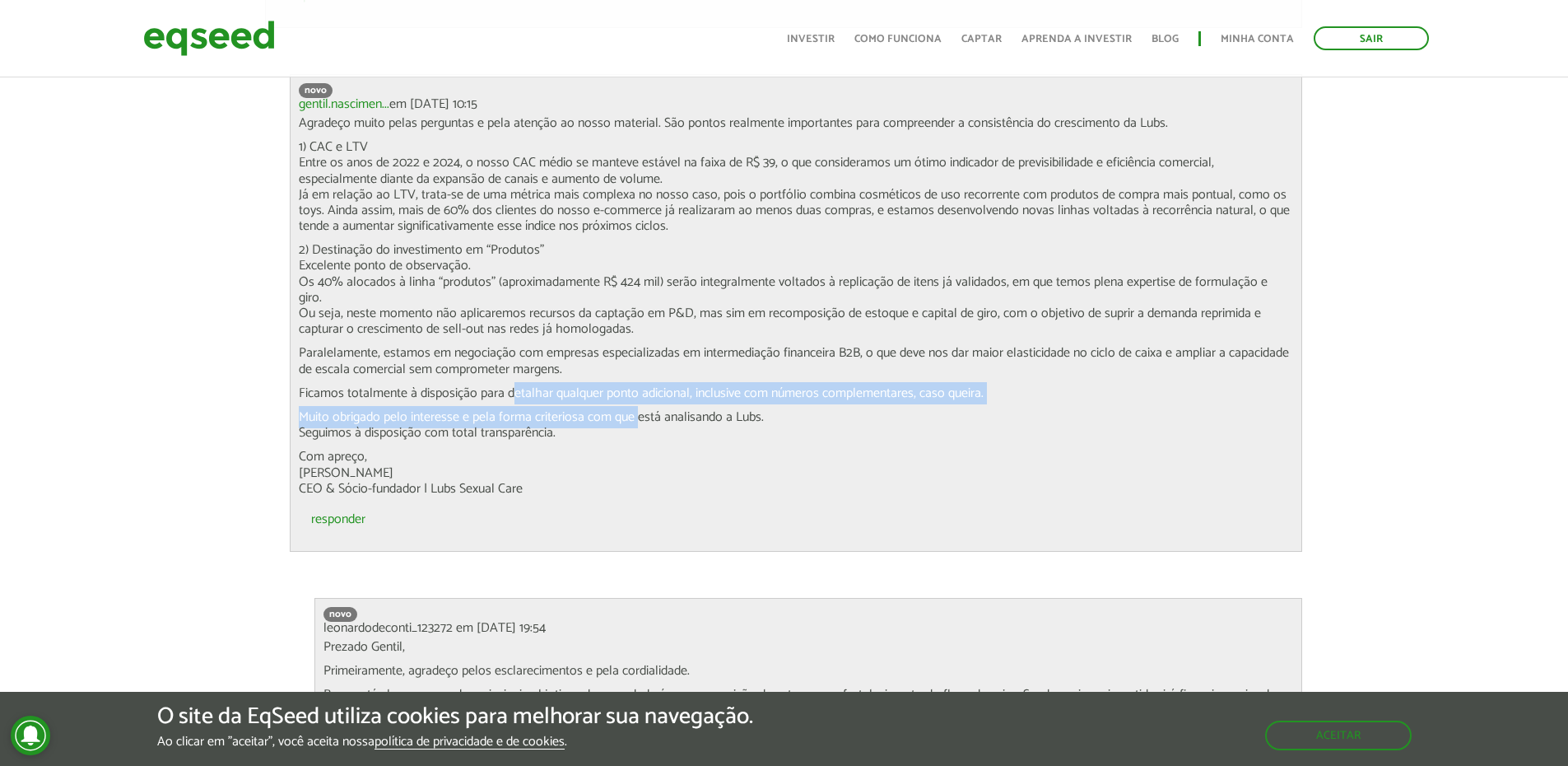
drag, startPoint x: 510, startPoint y: 353, endPoint x: 640, endPoint y: 380, distance: 132.8
click at [640, 380] on div "Agradeço muito pelas perguntas e pela atenção ao nosso material. São pontos rea…" at bounding box center [796, 305] width 994 height 381
click at [640, 409] on p "Muito obrigado pelo interesse e pela forma criteriosa com que está analisando a…" at bounding box center [796, 425] width 994 height 32
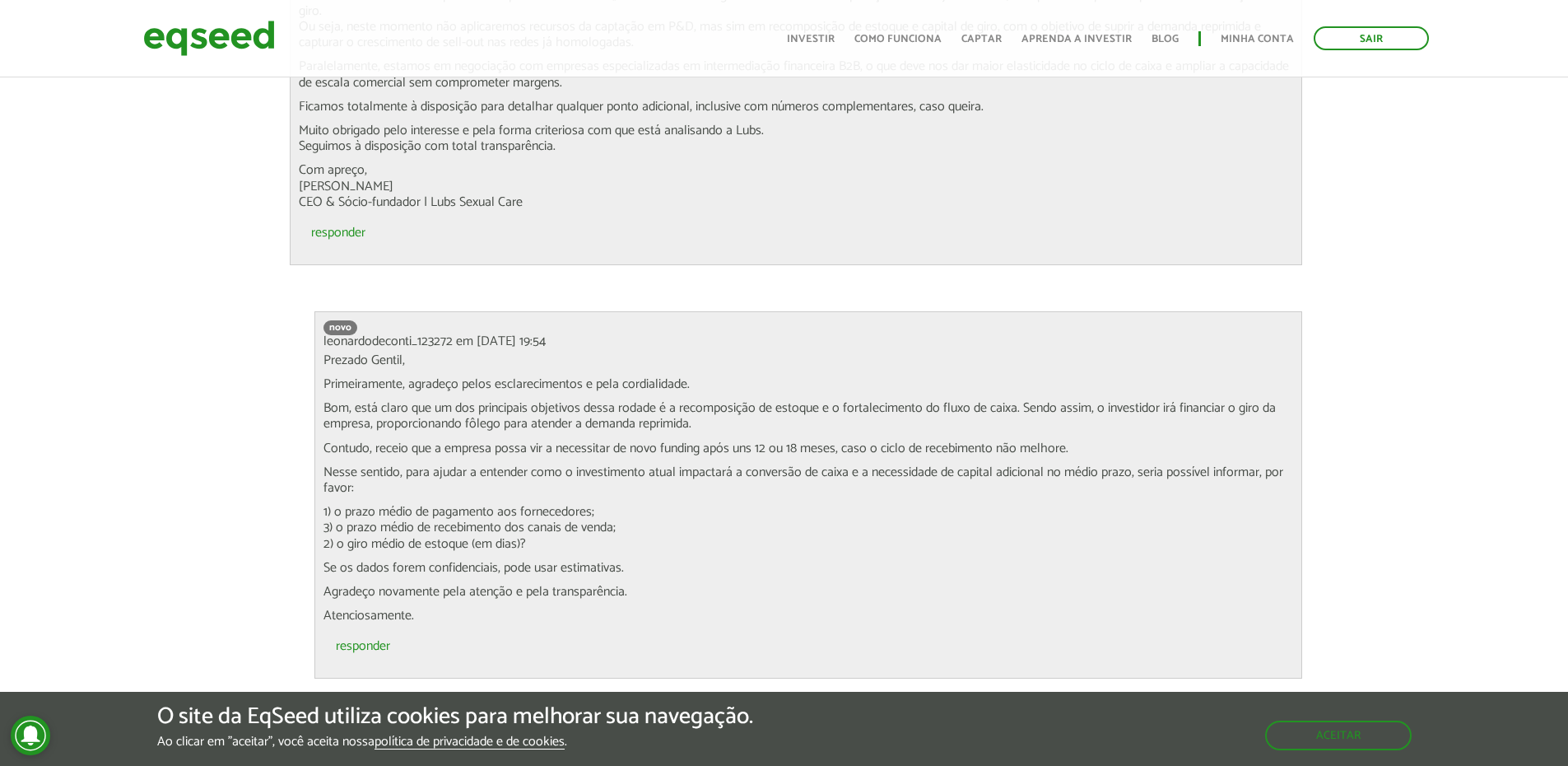
scroll to position [6856, 0]
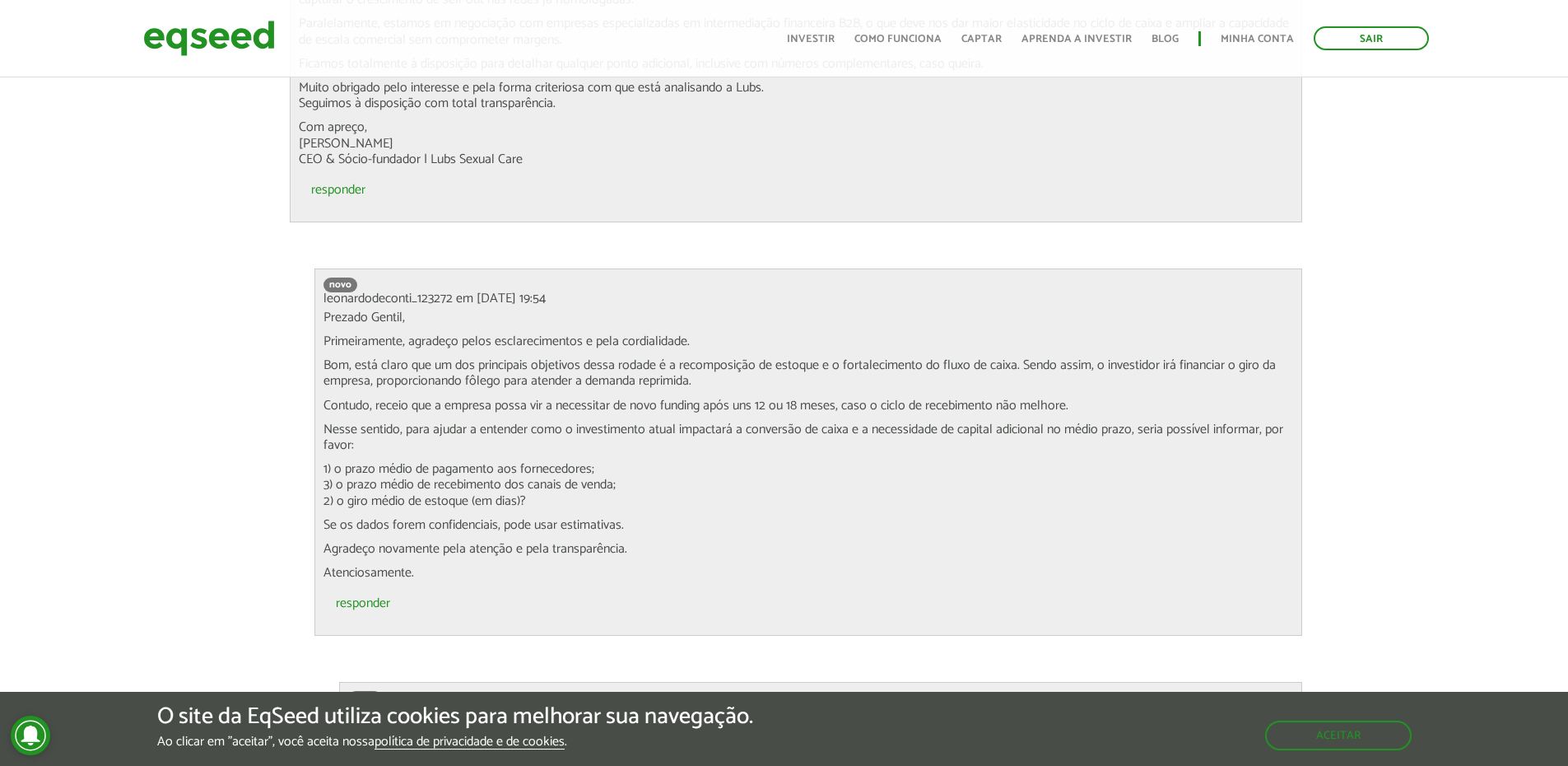
click at [452, 358] on p "Bom, está claro que um dos principais objetivos dessa rodade é a recomposição d…" at bounding box center [808, 373] width 970 height 32
click at [529, 358] on p "Bom, está claro que um dos principais objetivos dessa rodade é a recomposição d…" at bounding box center [808, 373] width 970 height 32
drag, startPoint x: 607, startPoint y: 336, endPoint x: 748, endPoint y: 336, distance: 141.0
click at [747, 358] on p "Bom, está claro que um dos principais objetivos dessa rodade é a recomposição d…" at bounding box center [808, 373] width 970 height 32
click at [748, 358] on p "Bom, está claro que um dos principais objetivos dessa rodade é a recomposição d…" at bounding box center [808, 373] width 970 height 32
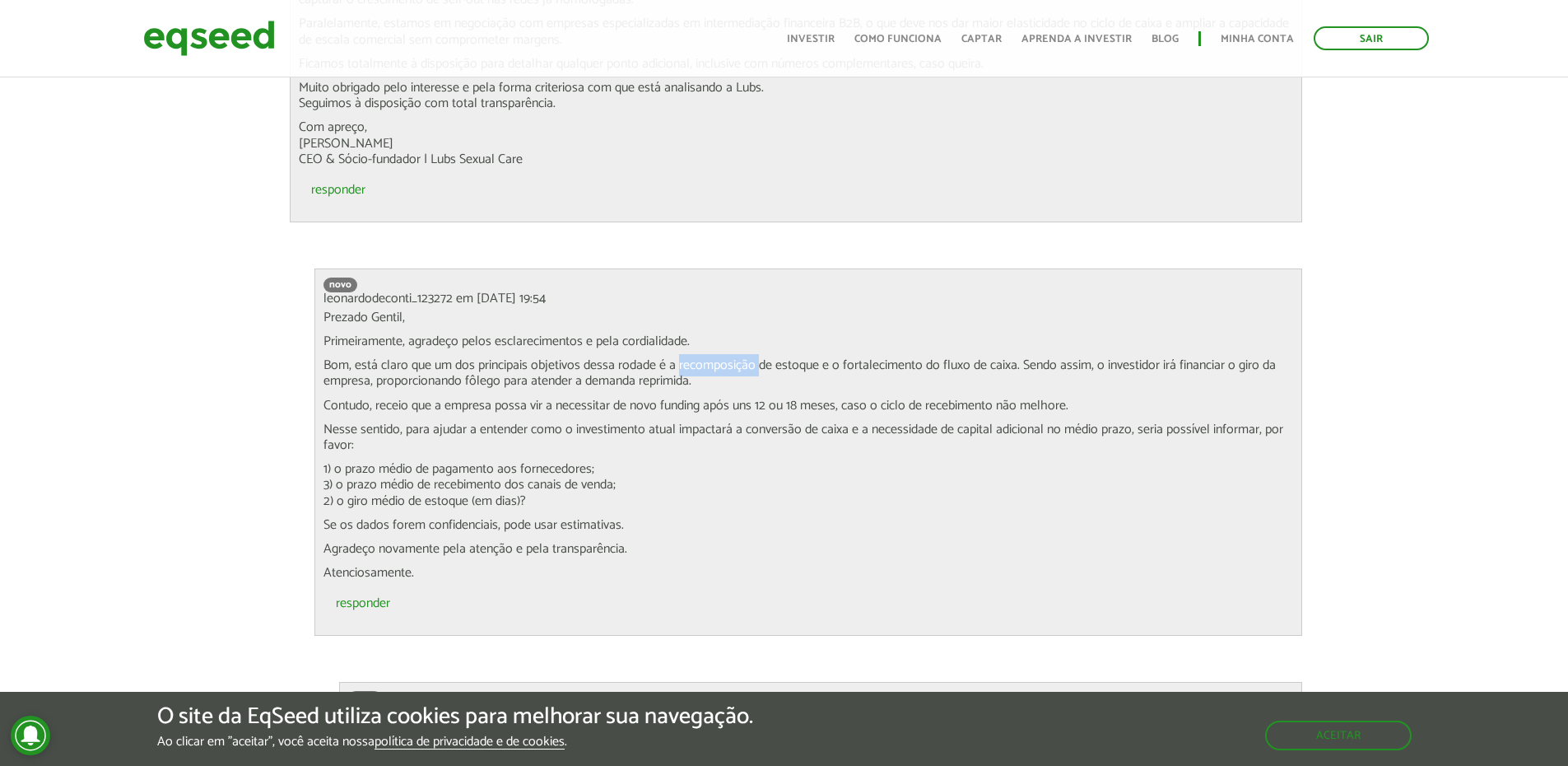
click at [748, 358] on p "Bom, está claro que um dos principais objetivos dessa rodade é a recomposição d…" at bounding box center [808, 373] width 970 height 32
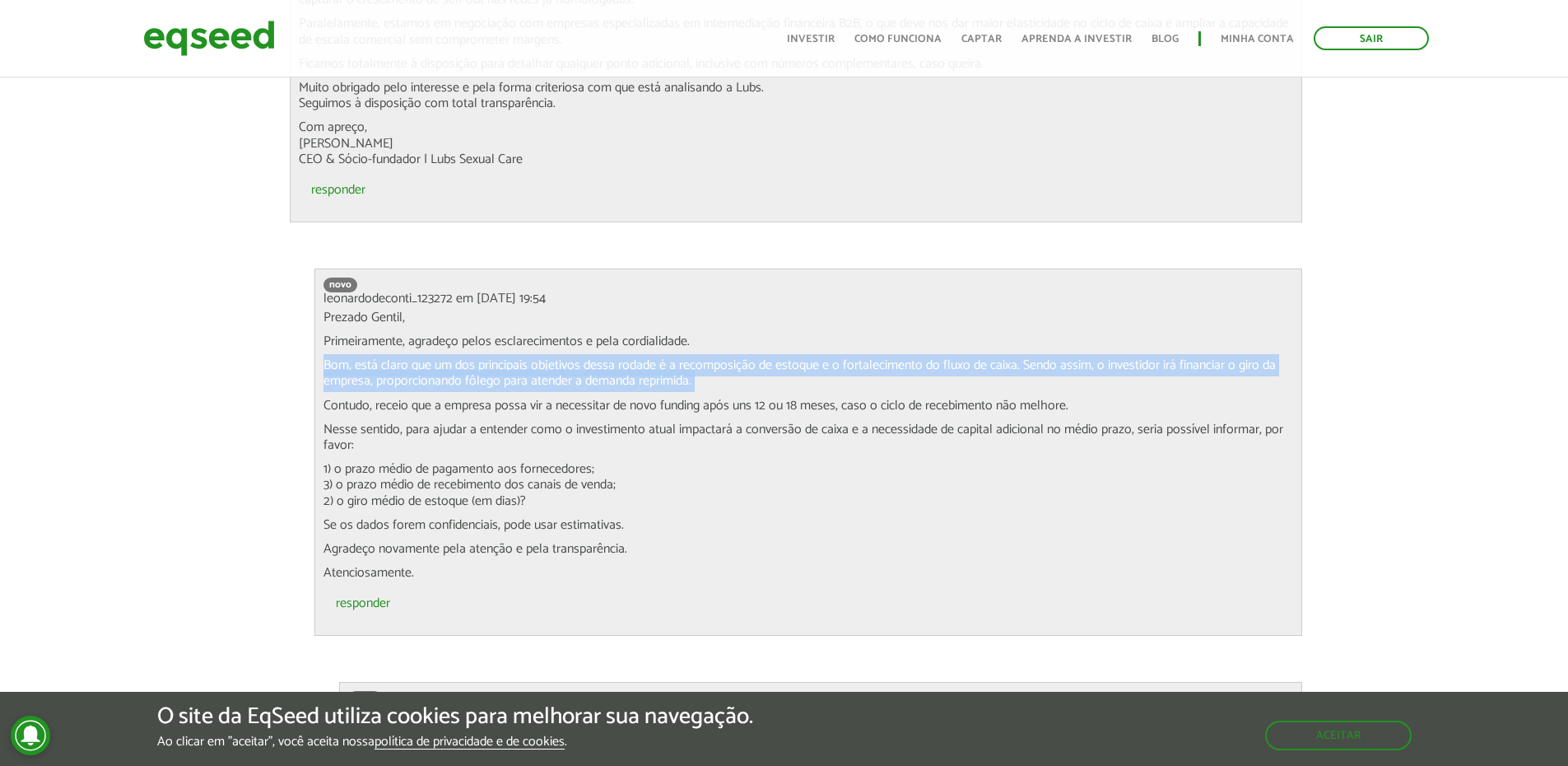
click at [748, 358] on p "Bom, está claro que um dos principais objetivos dessa rodade é a recomposição d…" at bounding box center [808, 373] width 970 height 32
click at [572, 358] on p "Bom, está claro que um dos principais objetivos dessa rodade é a recomposição d…" at bounding box center [808, 373] width 970 height 32
click at [541, 358] on p "Bom, está claro que um dos principais objetivos dessa rodade é a recomposição d…" at bounding box center [808, 373] width 970 height 32
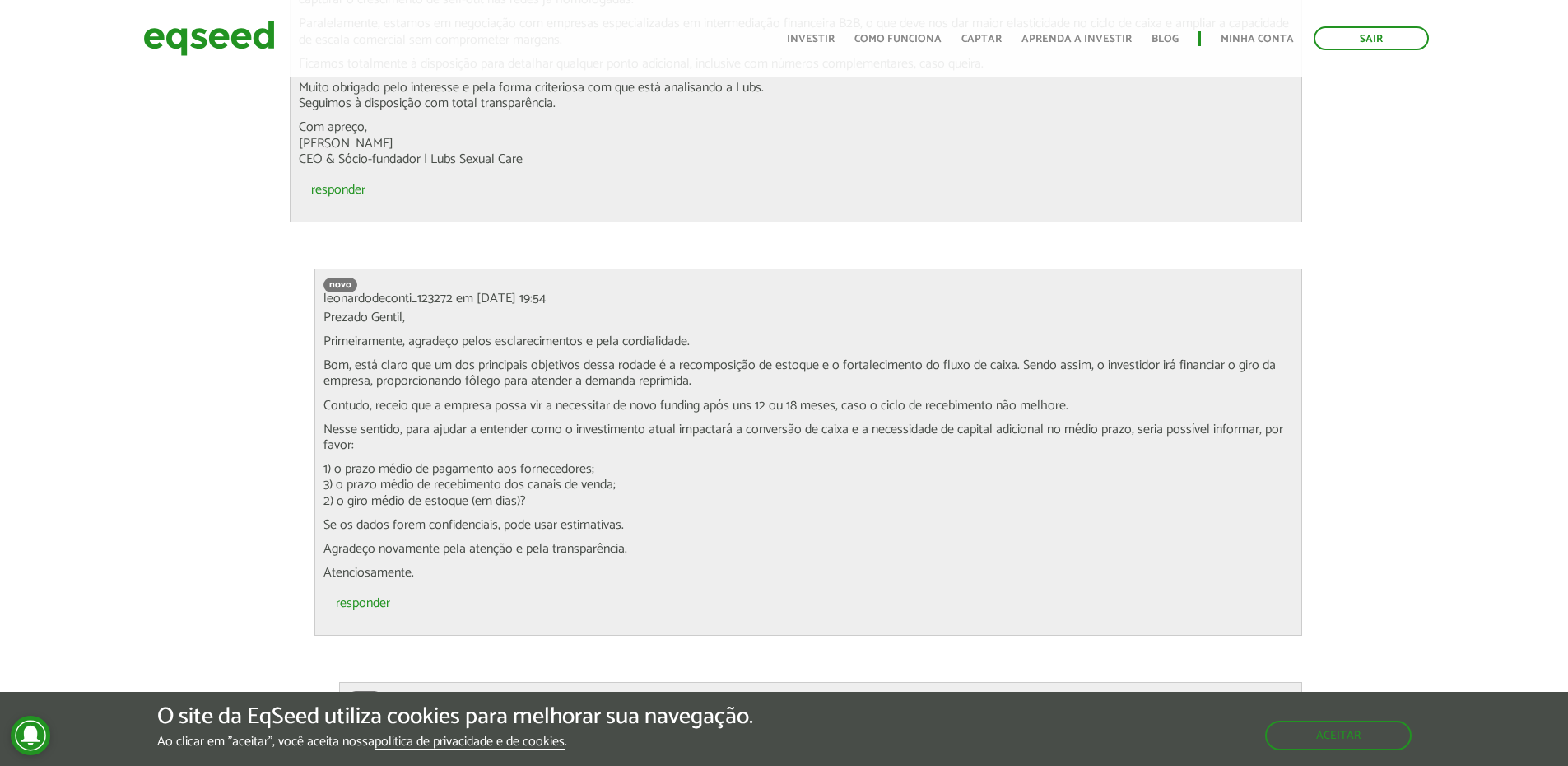
click at [541, 358] on p "Bom, está claro que um dos principais objetivos dessa rodade é a recomposição d…" at bounding box center [808, 373] width 970 height 32
click at [539, 358] on p "Bom, está claro que um dos principais objetivos dessa rodade é a recomposição d…" at bounding box center [808, 373] width 970 height 32
click at [496, 422] on p "Nesse sentido, para ajudar a entender como o investimento atual impactará a con…" at bounding box center [808, 438] width 970 height 32
click at [552, 422] on p "Nesse sentido, para ajudar a entender como o investimento atual impactará a con…" at bounding box center [808, 438] width 970 height 32
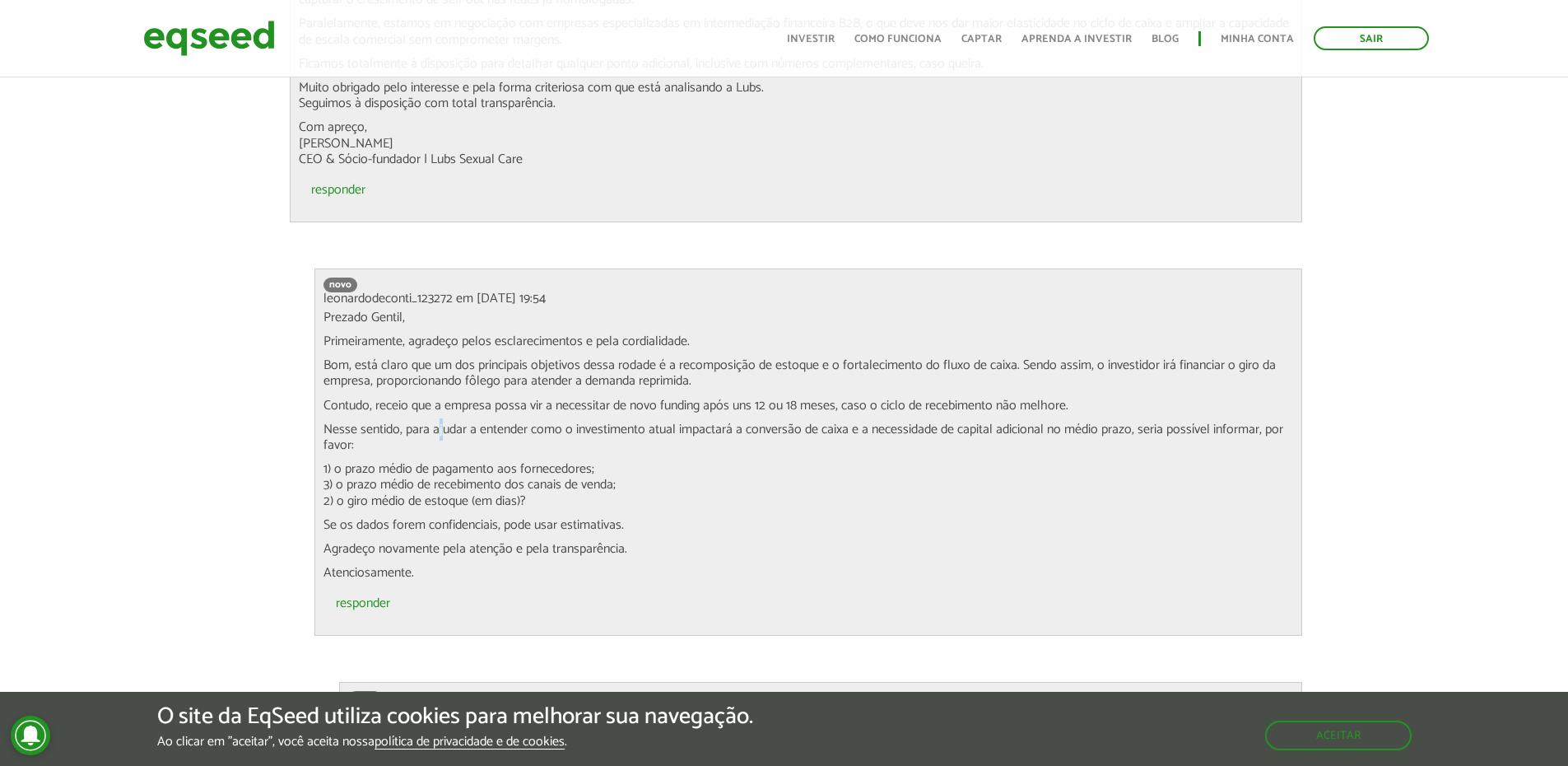
drag, startPoint x: 440, startPoint y: 403, endPoint x: 548, endPoint y: 402, distance: 108.0
click at [451, 422] on p "Nesse sentido, para ajudar a entender como o investimento atual impactará a con…" at bounding box center [808, 438] width 970 height 32
click at [693, 422] on p "Nesse sentido, para ajudar a entender como o investimento atual impactará a con…" at bounding box center [808, 438] width 970 height 32
drag, startPoint x: 790, startPoint y: 392, endPoint x: 836, endPoint y: 392, distance: 46.0
click at [836, 422] on p "Nesse sentido, para ajudar a entender como o investimento atual impactará a con…" at bounding box center [808, 438] width 970 height 32
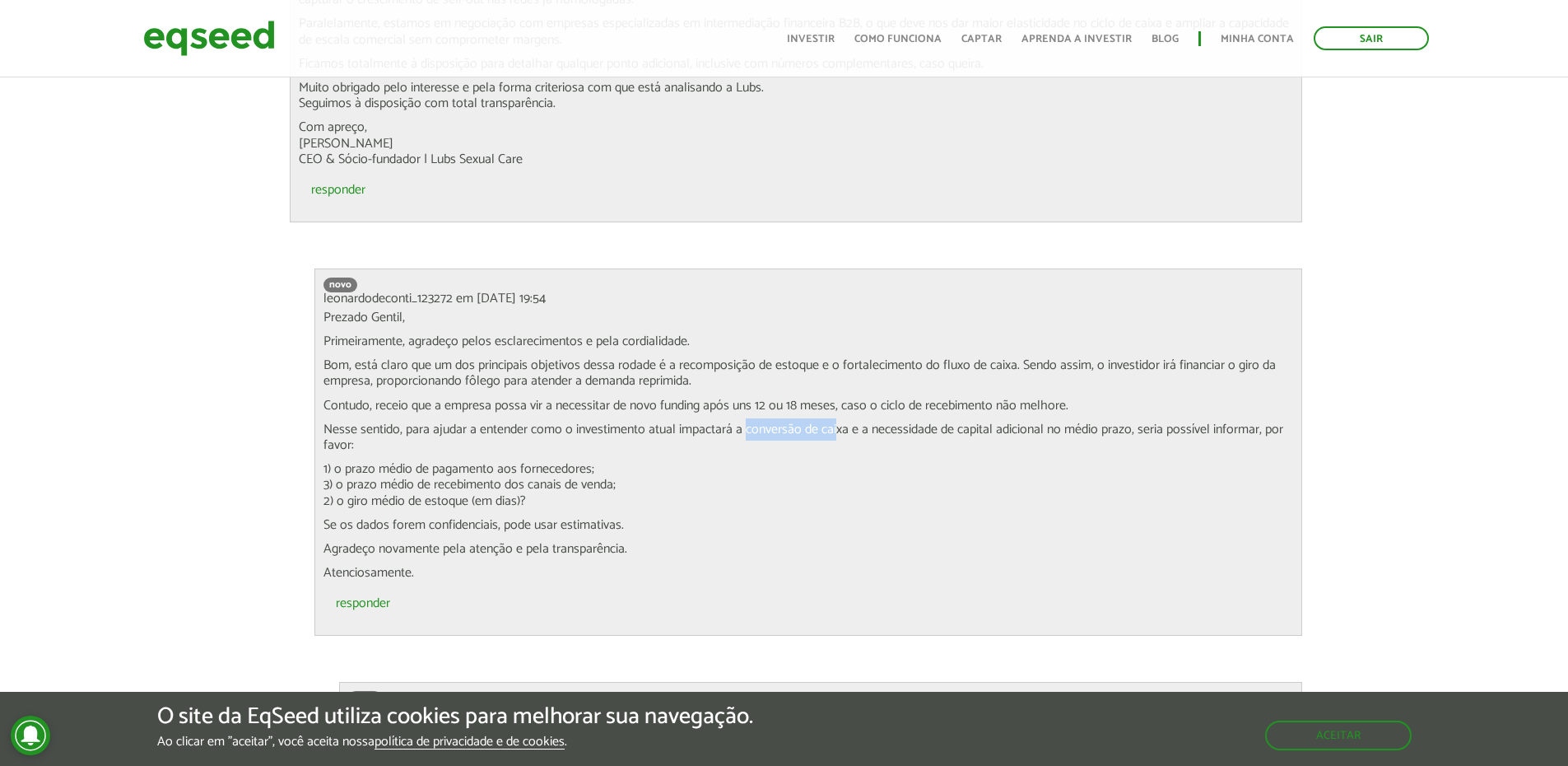
click at [831, 422] on p "Nesse sentido, para ajudar a entender como o investimento atual impactará a con…" at bounding box center [808, 438] width 970 height 32
click at [347, 422] on p "Nesse sentido, para ajudar a entender como o investimento atual impactará a con…" at bounding box center [808, 438] width 970 height 32
drag, startPoint x: 558, startPoint y: 402, endPoint x: 689, endPoint y: 403, distance: 131.0
click at [687, 422] on p "Nesse sentido, para ajudar a entender como o investimento atual impactará a con…" at bounding box center [808, 438] width 970 height 32
drag, startPoint x: 712, startPoint y: 398, endPoint x: 1136, endPoint y: 395, distance: 424.0
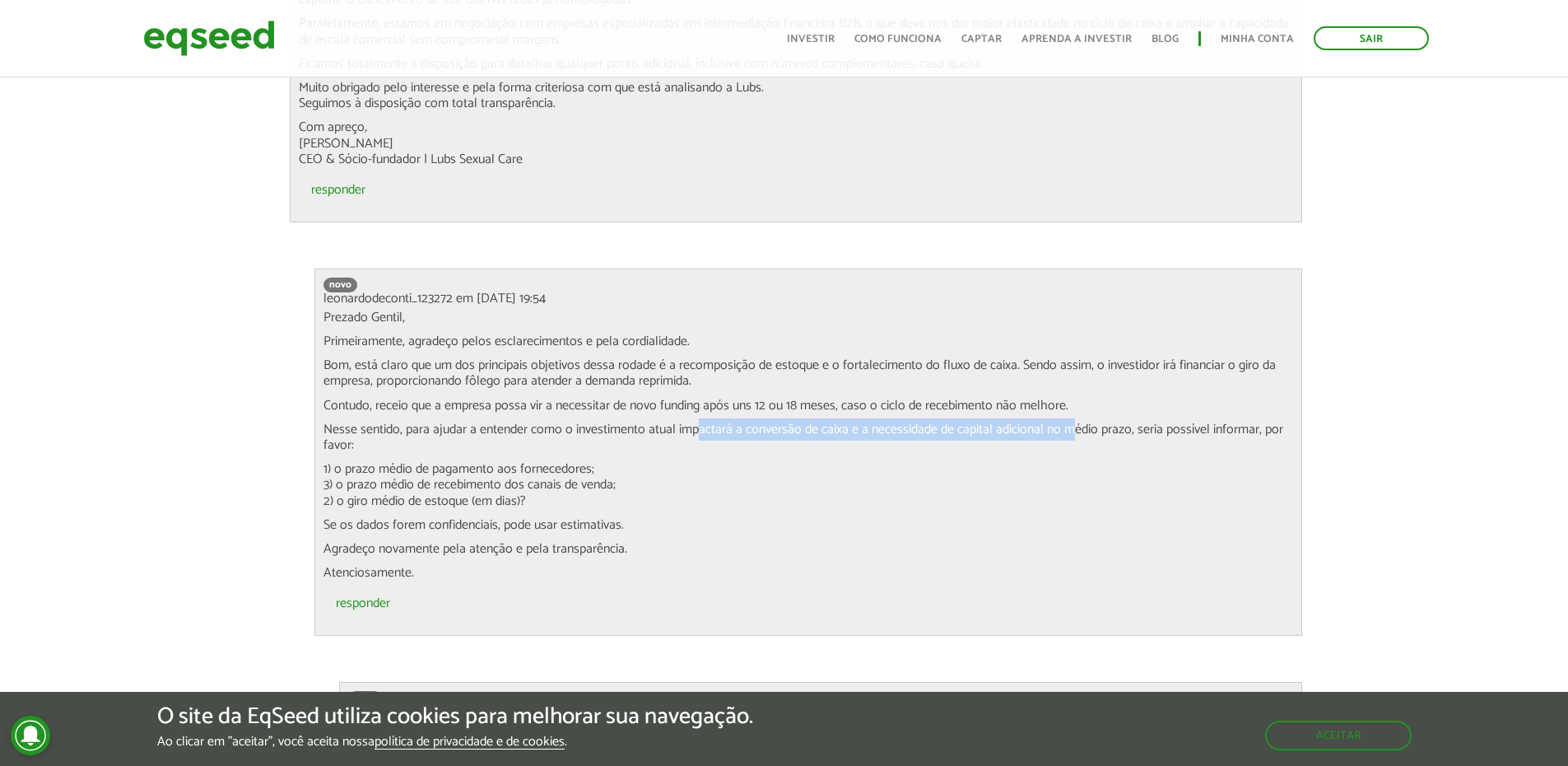
click at [1131, 422] on p "Nesse sentido, para ajudar a entender como o investimento atual impactará a con…" at bounding box center [808, 438] width 970 height 32
click at [1143, 422] on p "Nesse sentido, para ajudar a entender como o investimento atual impactará a con…" at bounding box center [808, 438] width 970 height 32
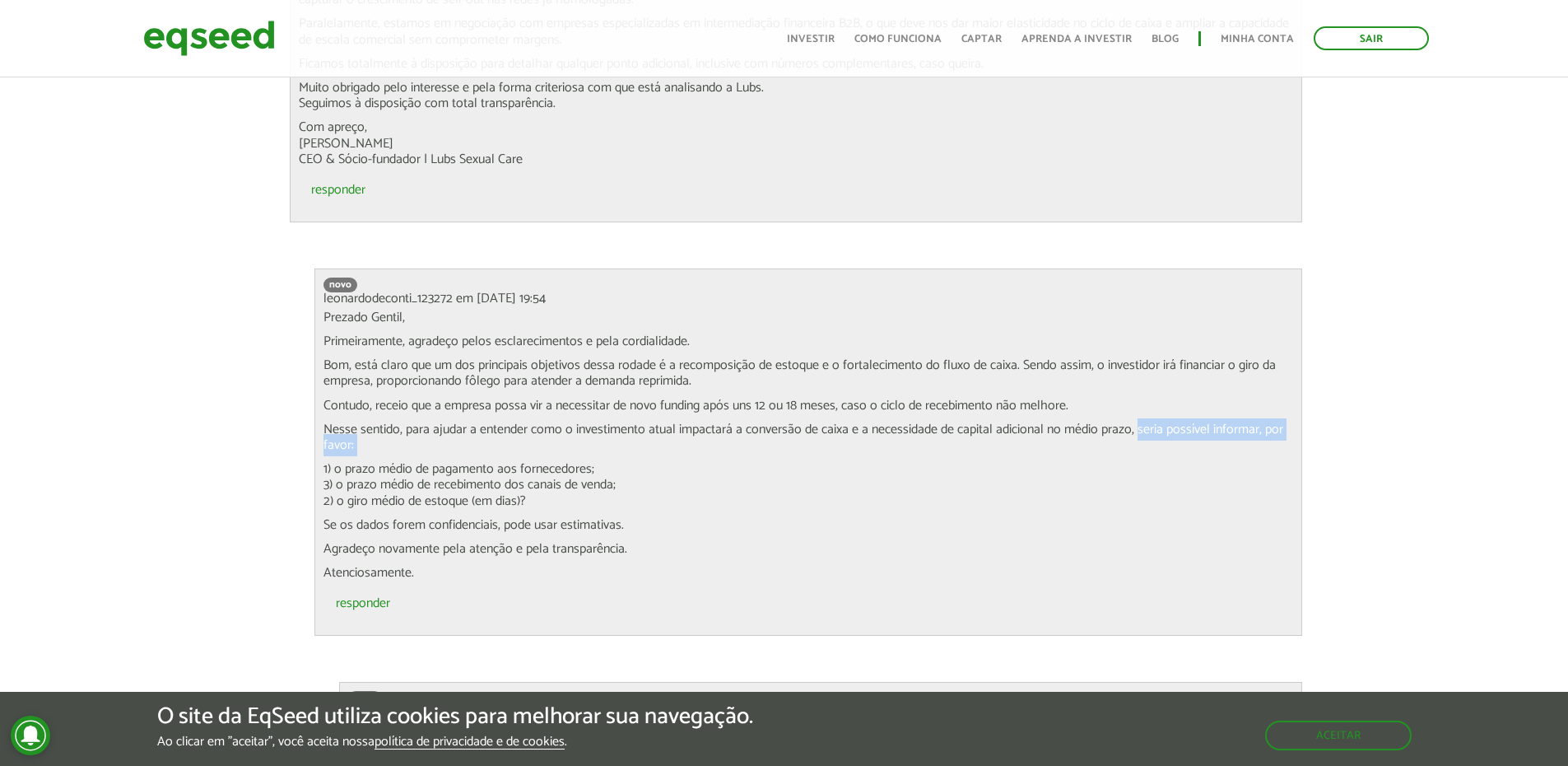
drag, startPoint x: 1144, startPoint y: 394, endPoint x: 1146, endPoint y: 413, distance: 19.1
click at [1146, 422] on p "Nesse sentido, para ajudar a entender como o investimento atual impactará a con…" at bounding box center [808, 438] width 970 height 32
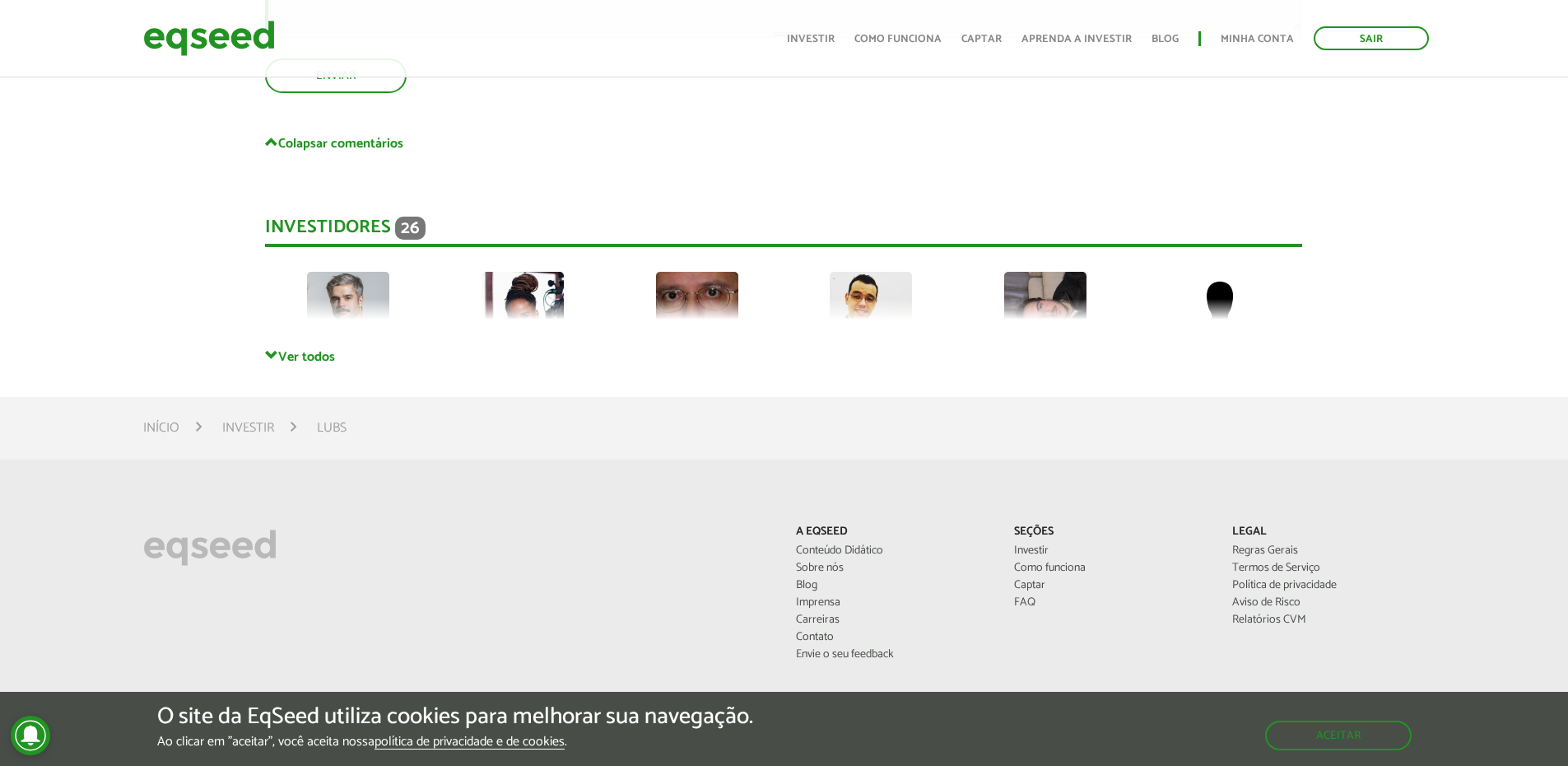
scroll to position [8584, 0]
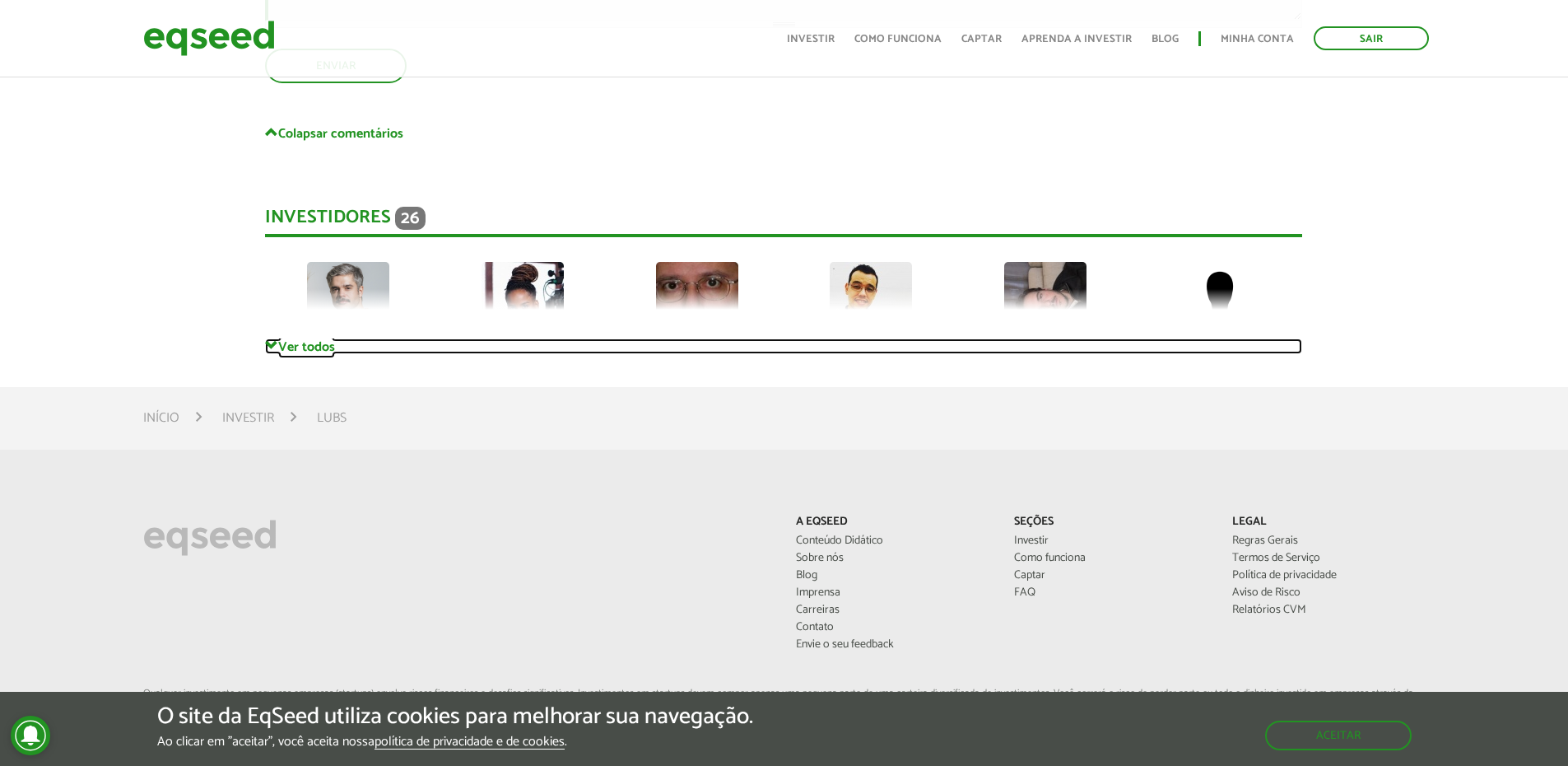
click at [307, 338] on link "Ver todos" at bounding box center [783, 346] width 1037 height 16
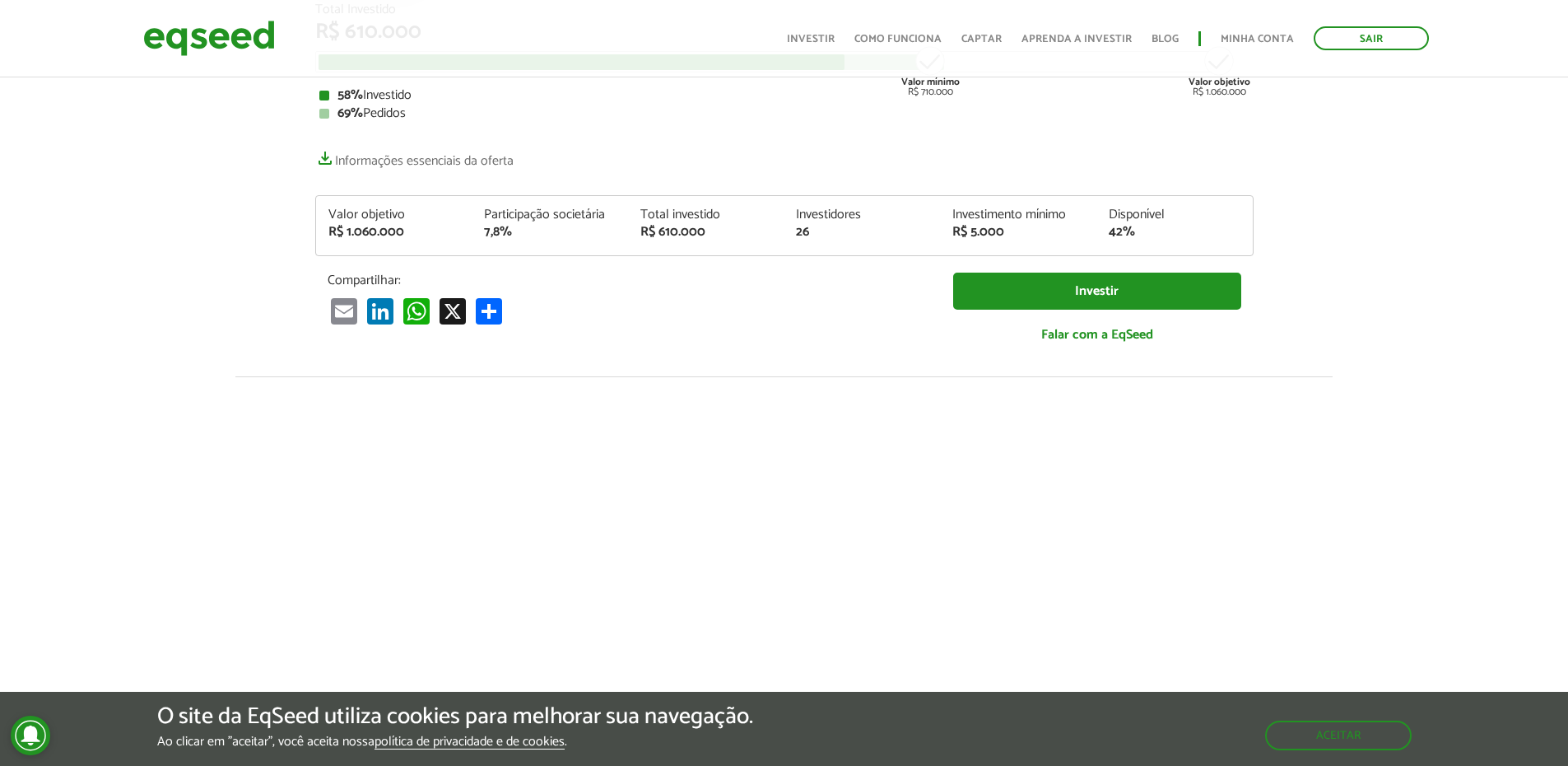
scroll to position [0, 0]
